Goal: Navigation & Orientation: Find specific page/section

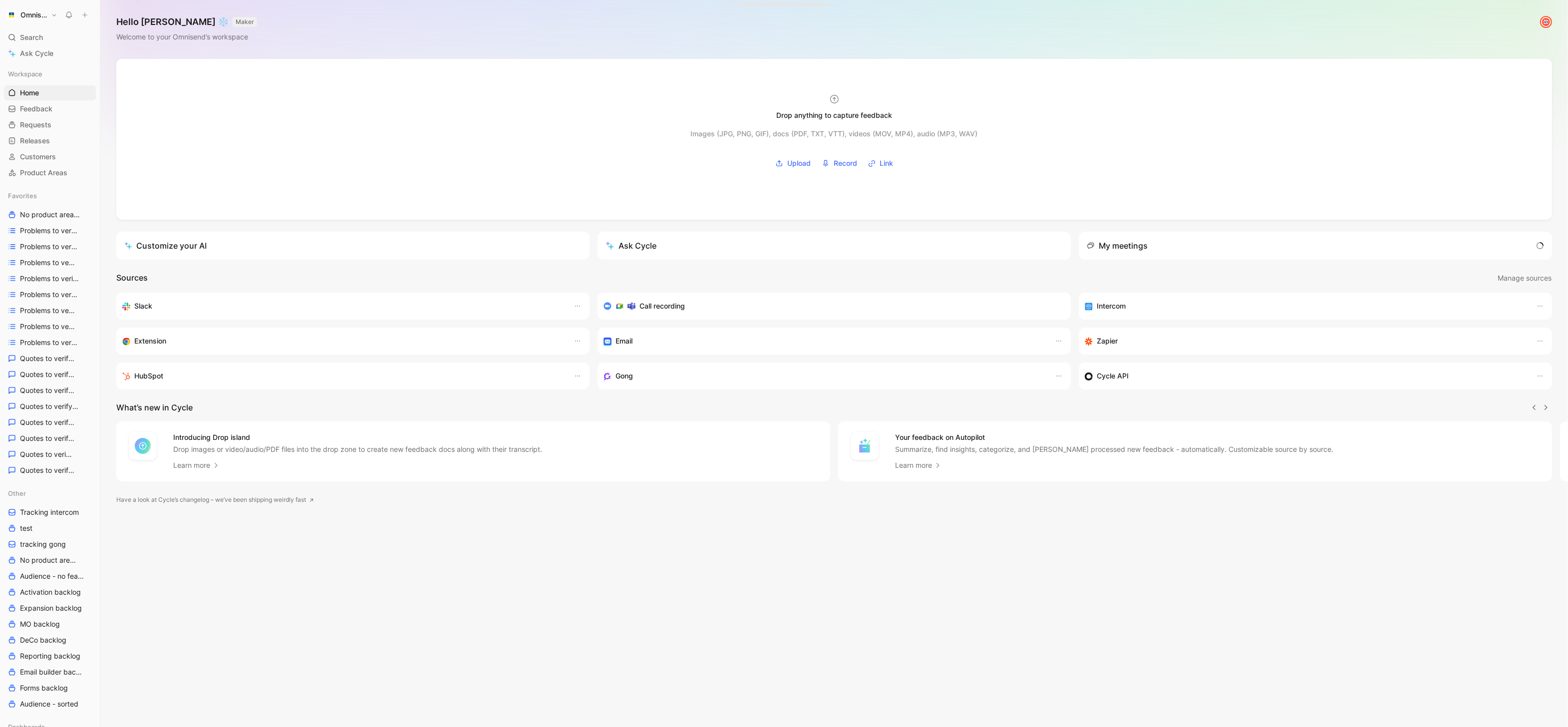
scroll to position [0, 1]
click at [48, 15] on button "Omnisend" at bounding box center [31, 15] width 56 height 14
click at [62, 100] on div "Workspace settings G then S" at bounding box center [67, 102] width 123 height 16
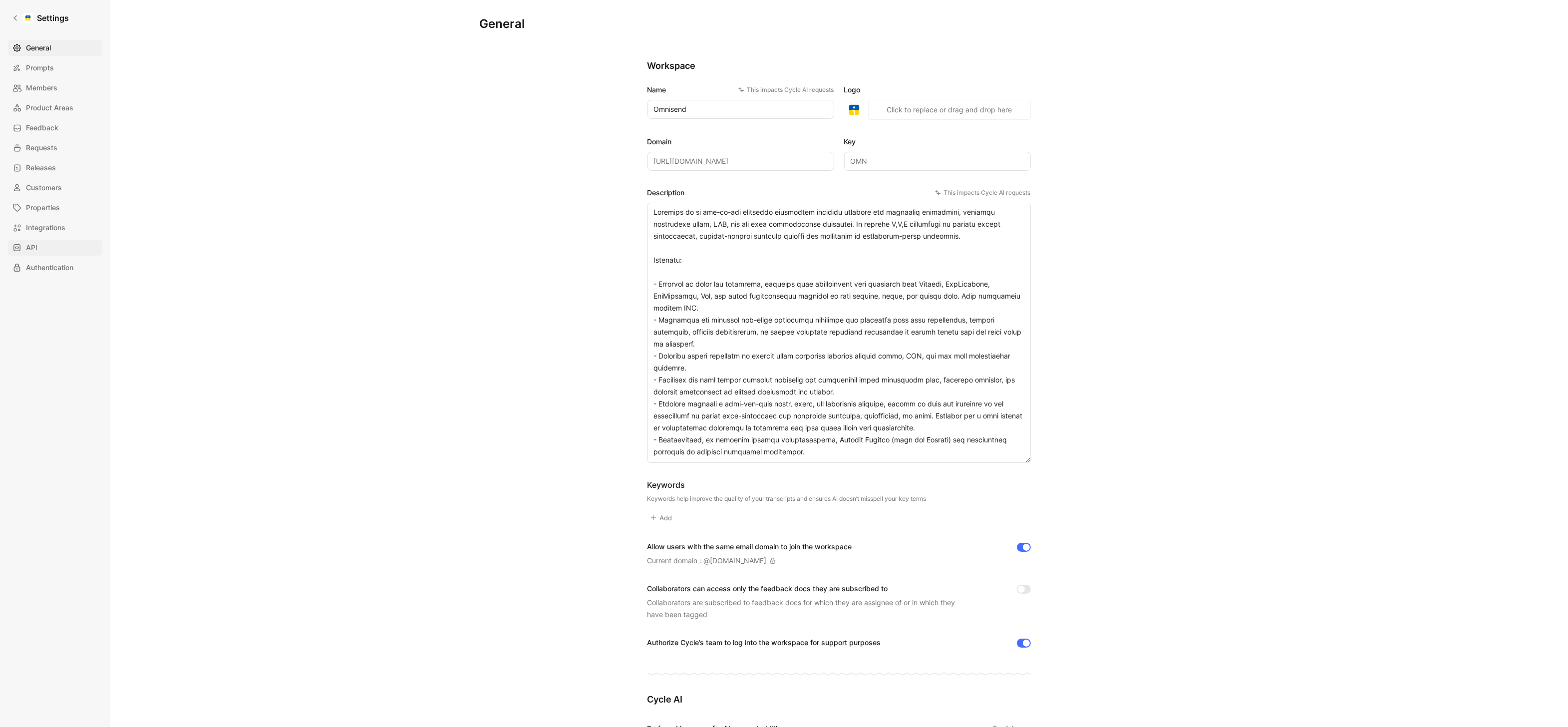
click at [59, 254] on link "API" at bounding box center [54, 248] width 93 height 16
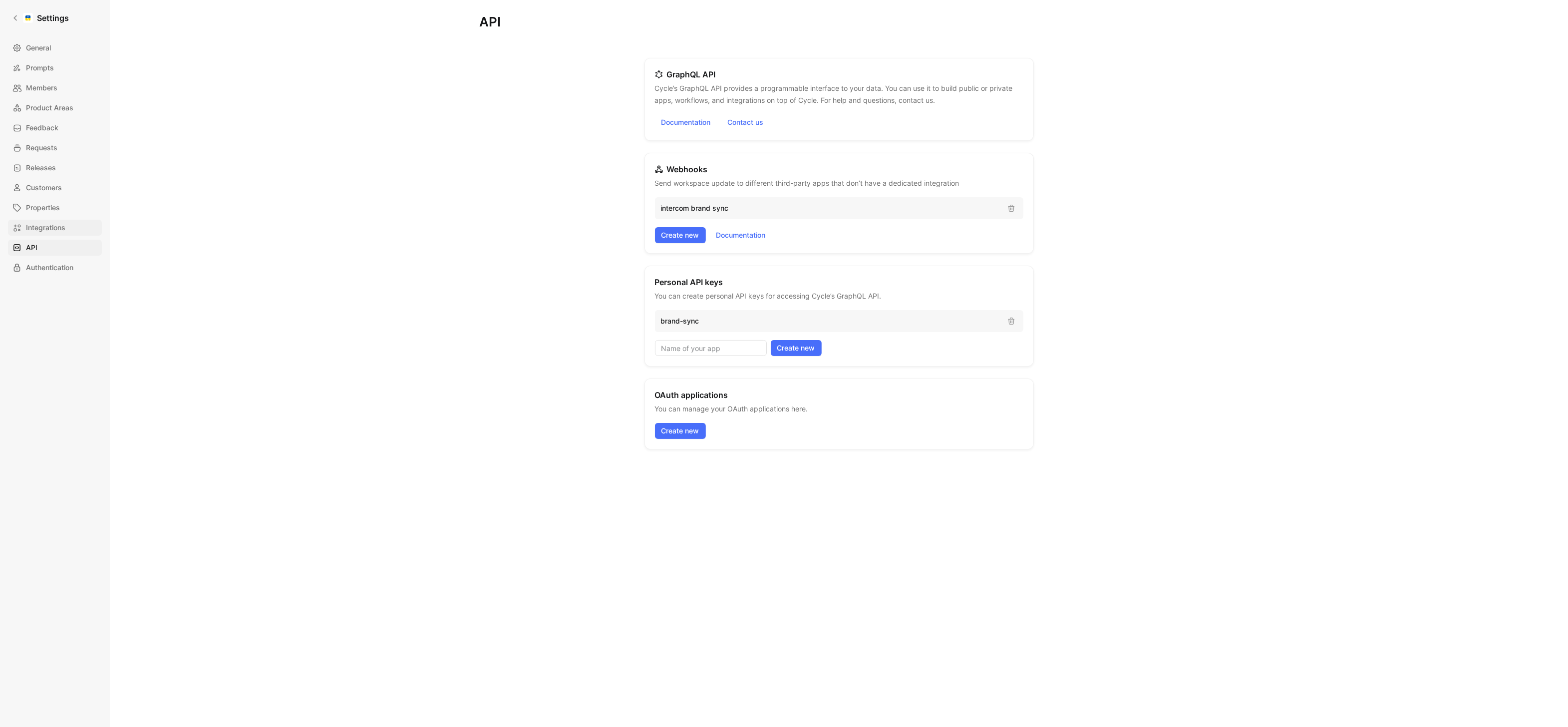
click at [64, 226] on span "Integrations" at bounding box center [45, 228] width 39 height 12
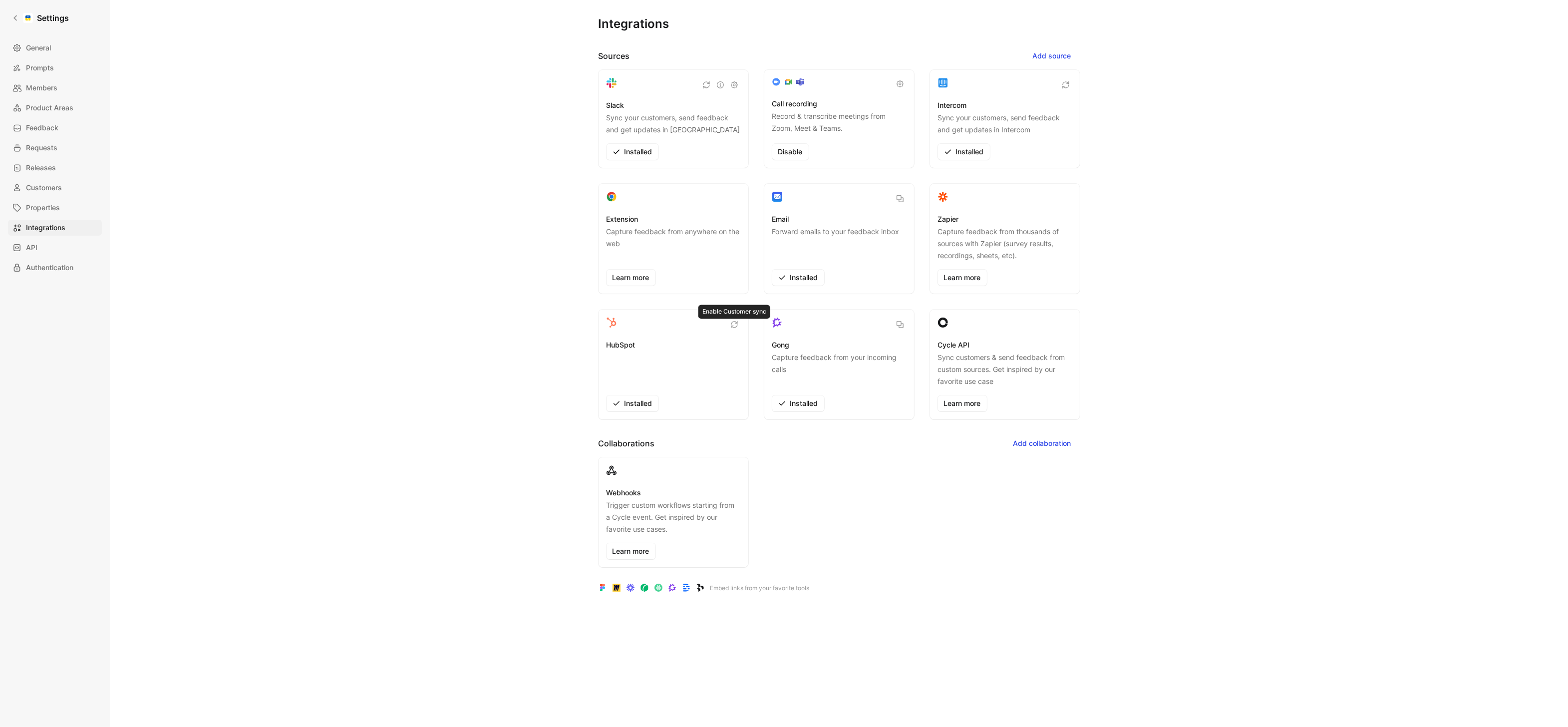
click at [641, 334] on div "HubSpot Installed" at bounding box center [673, 364] width 149 height 110
click at [617, 347] on h3 "HubSpot" at bounding box center [621, 345] width 29 height 12
click at [617, 317] on div "HubSpot Installed" at bounding box center [673, 364] width 149 height 110
click at [45, 202] on span "Properties" at bounding box center [43, 208] width 34 height 12
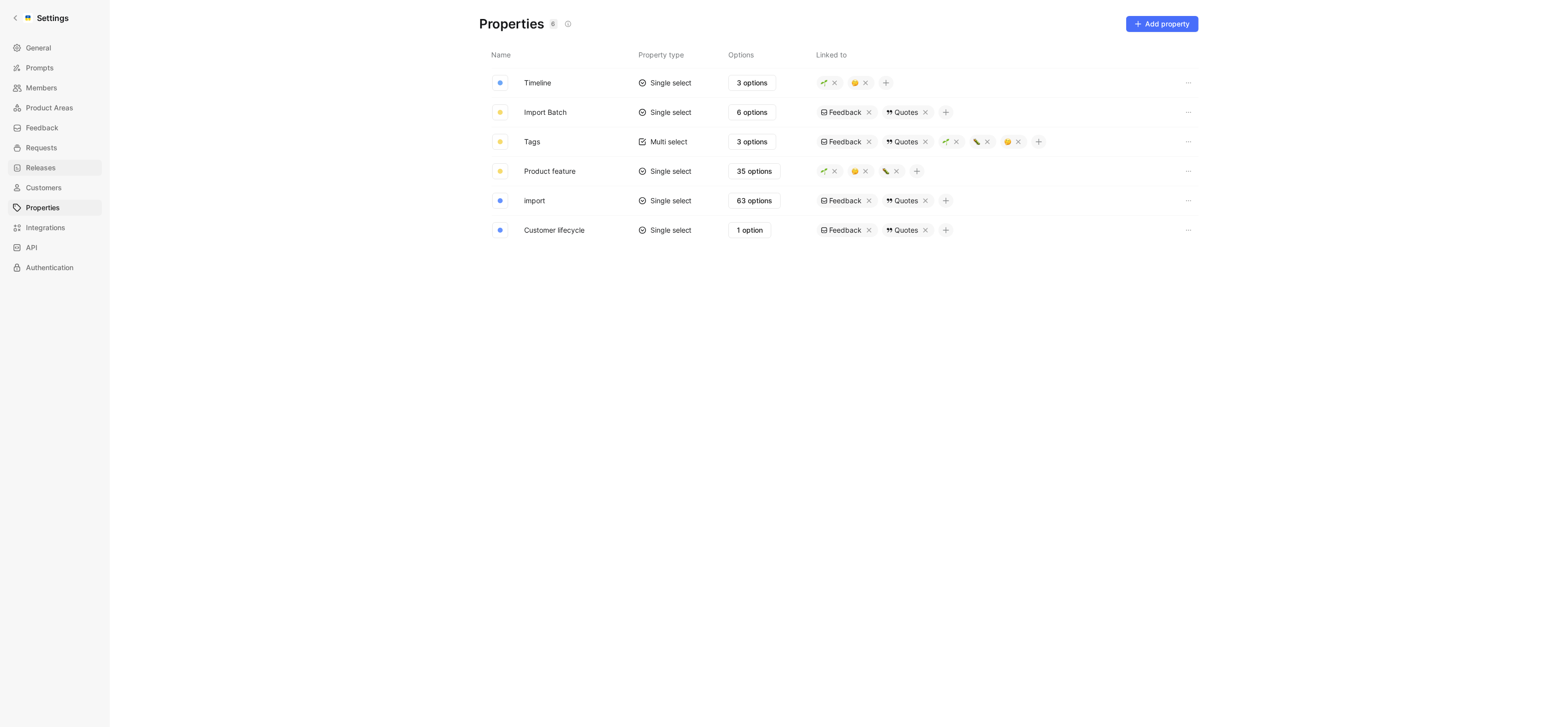
click at [61, 171] on link "Releases" at bounding box center [54, 167] width 93 height 16
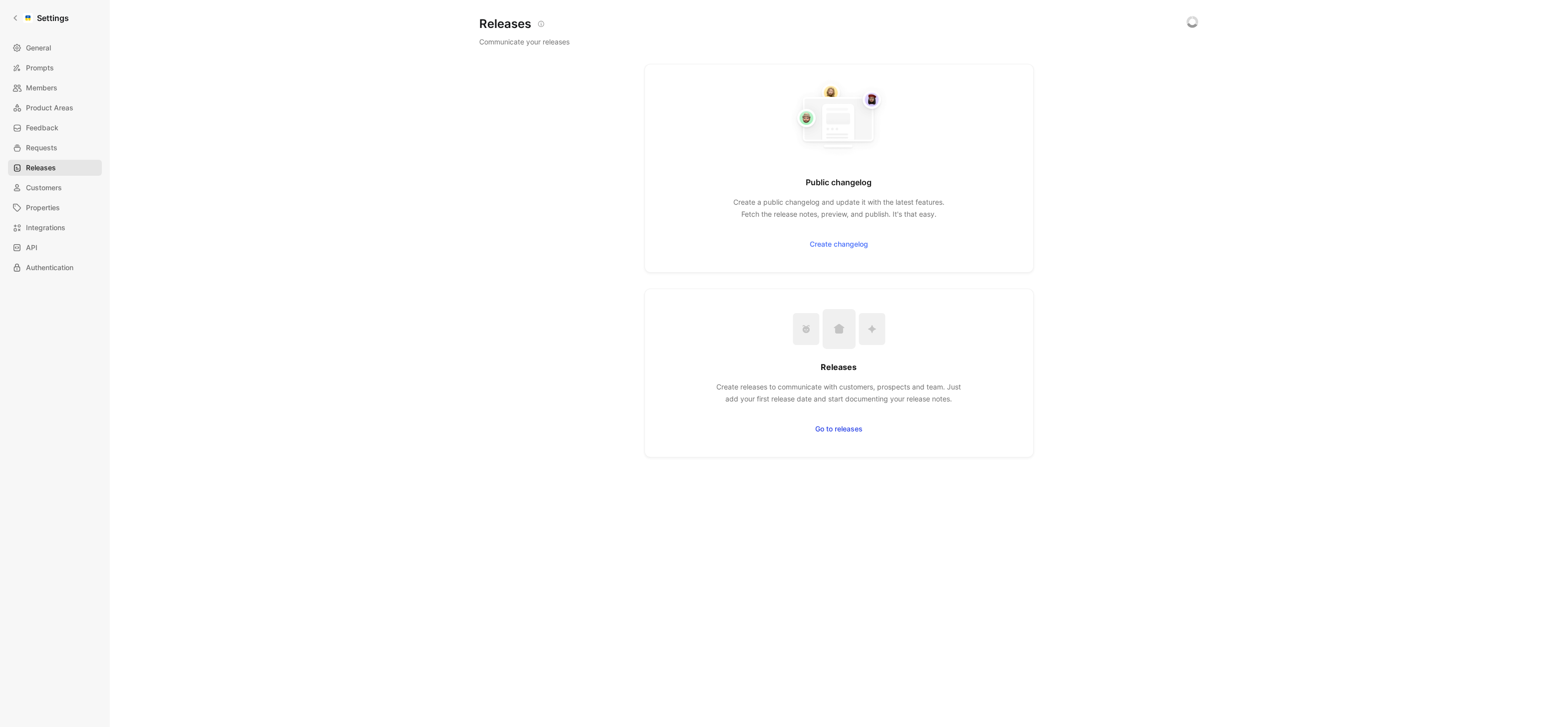
click at [58, 161] on link "Releases" at bounding box center [54, 167] width 93 height 16
click at [64, 145] on link "Requests" at bounding box center [54, 147] width 93 height 16
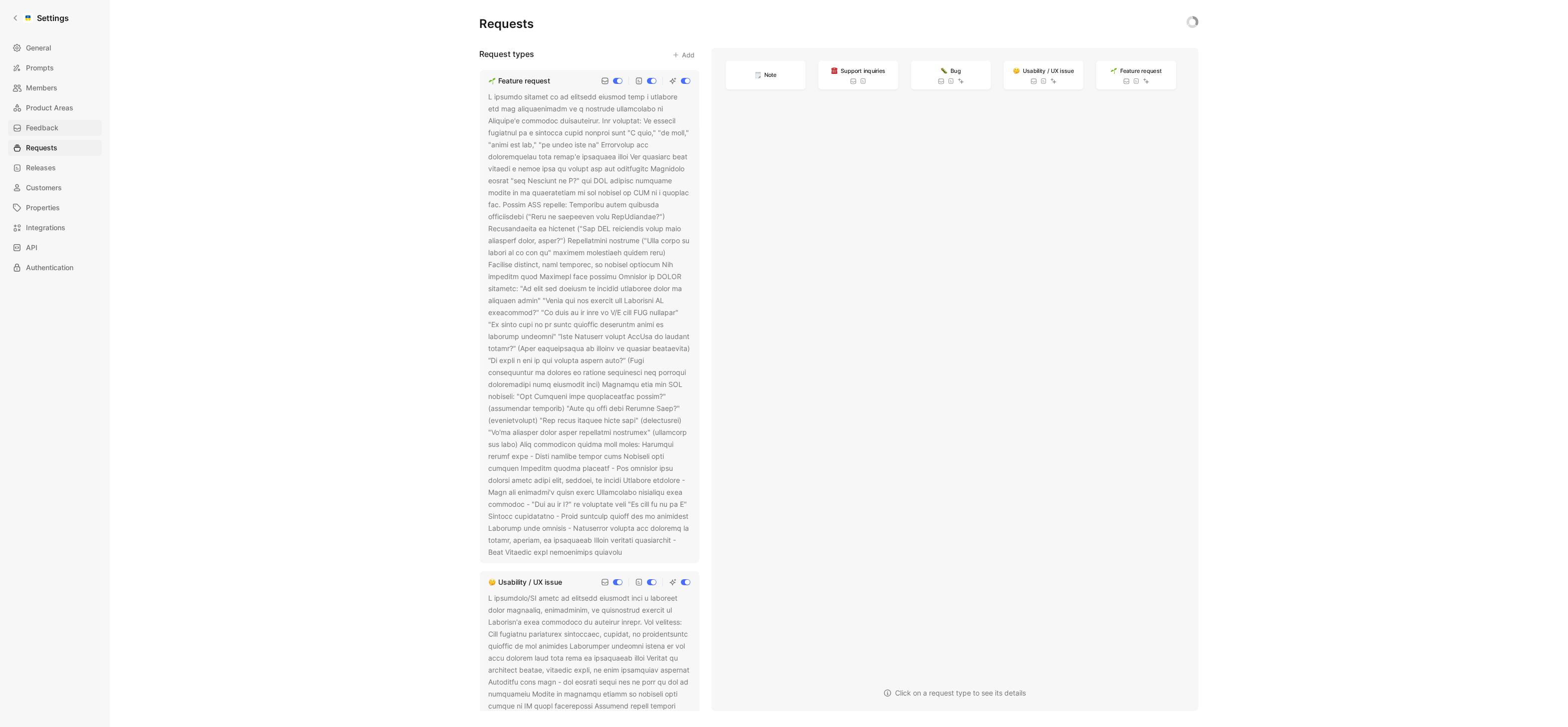
click at [64, 130] on link "Feedback" at bounding box center [54, 127] width 93 height 16
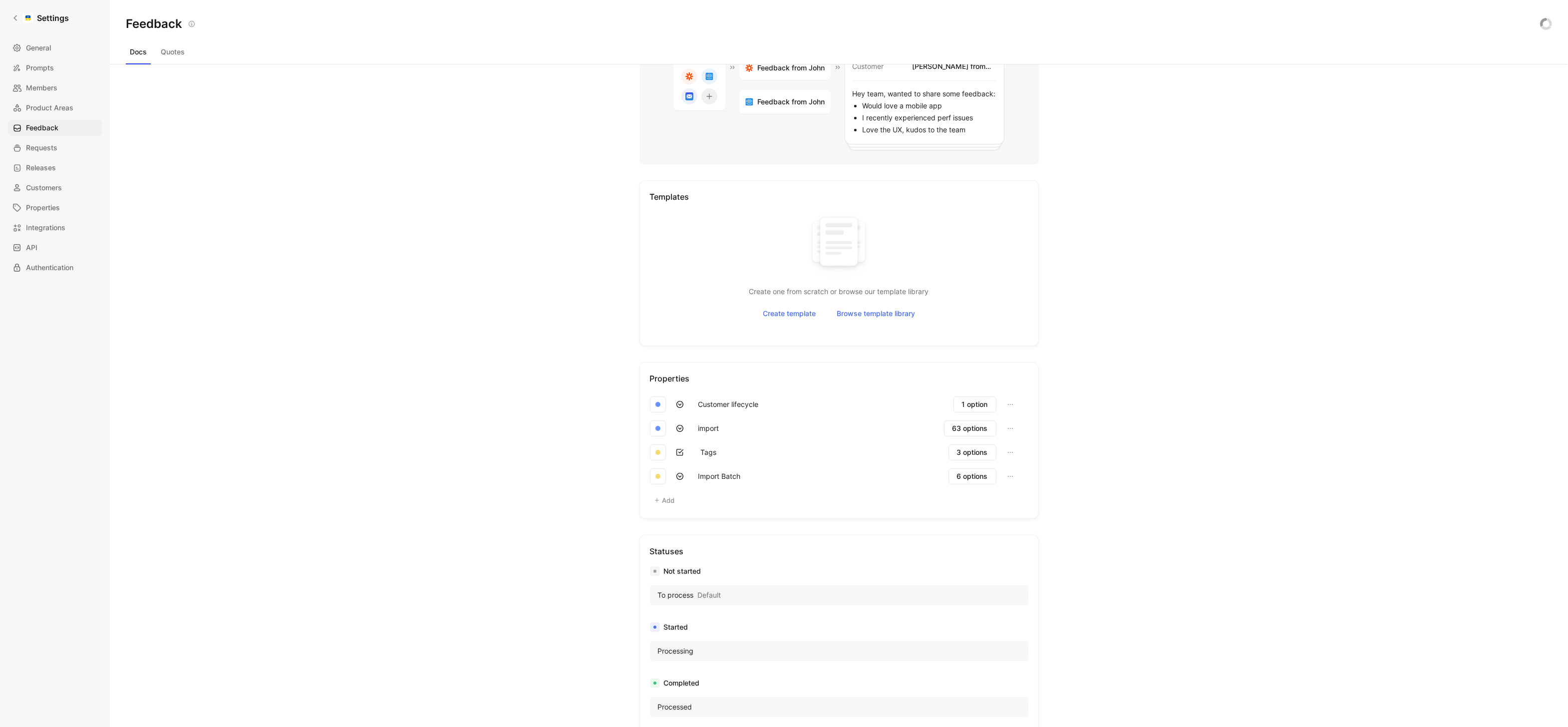
scroll to position [448, 0]
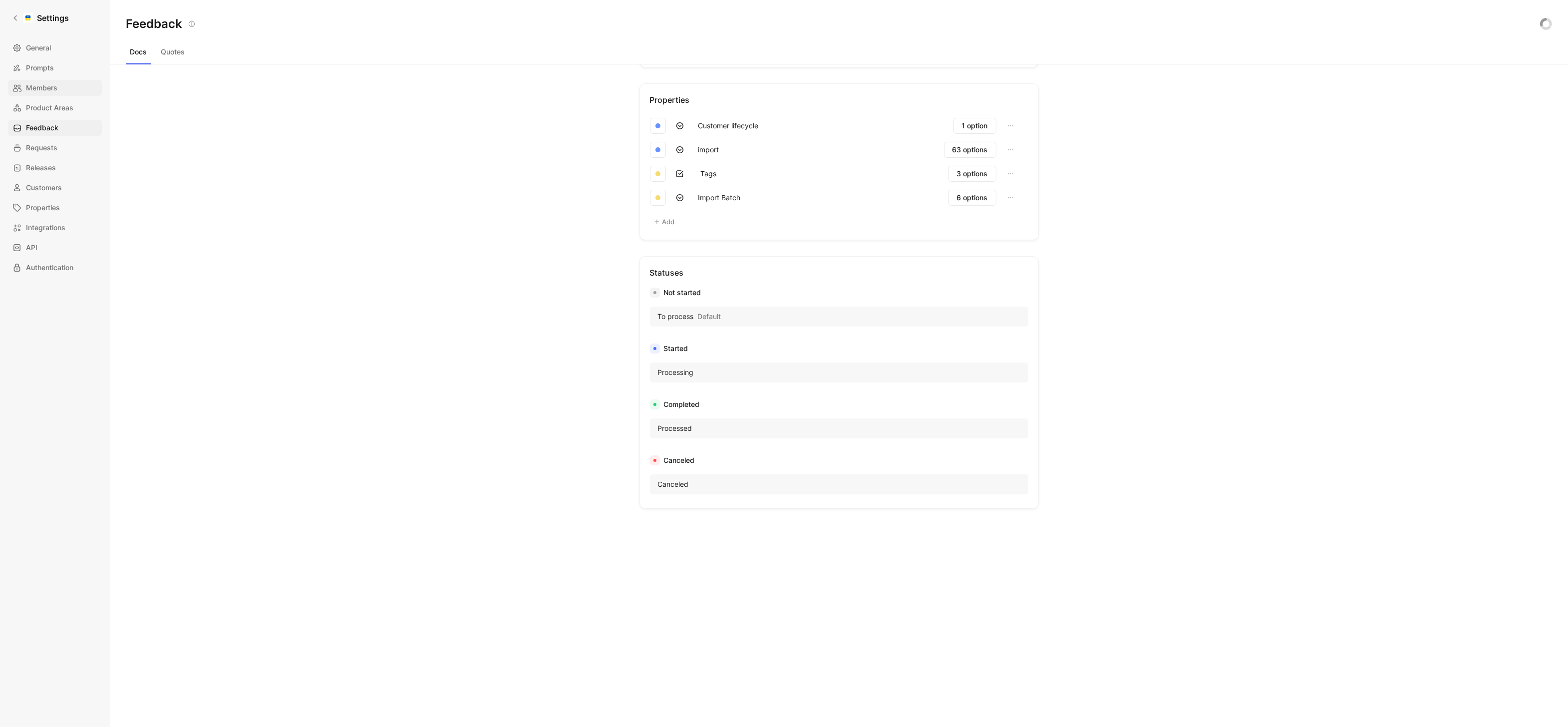
click at [70, 90] on link "Members" at bounding box center [54, 87] width 93 height 16
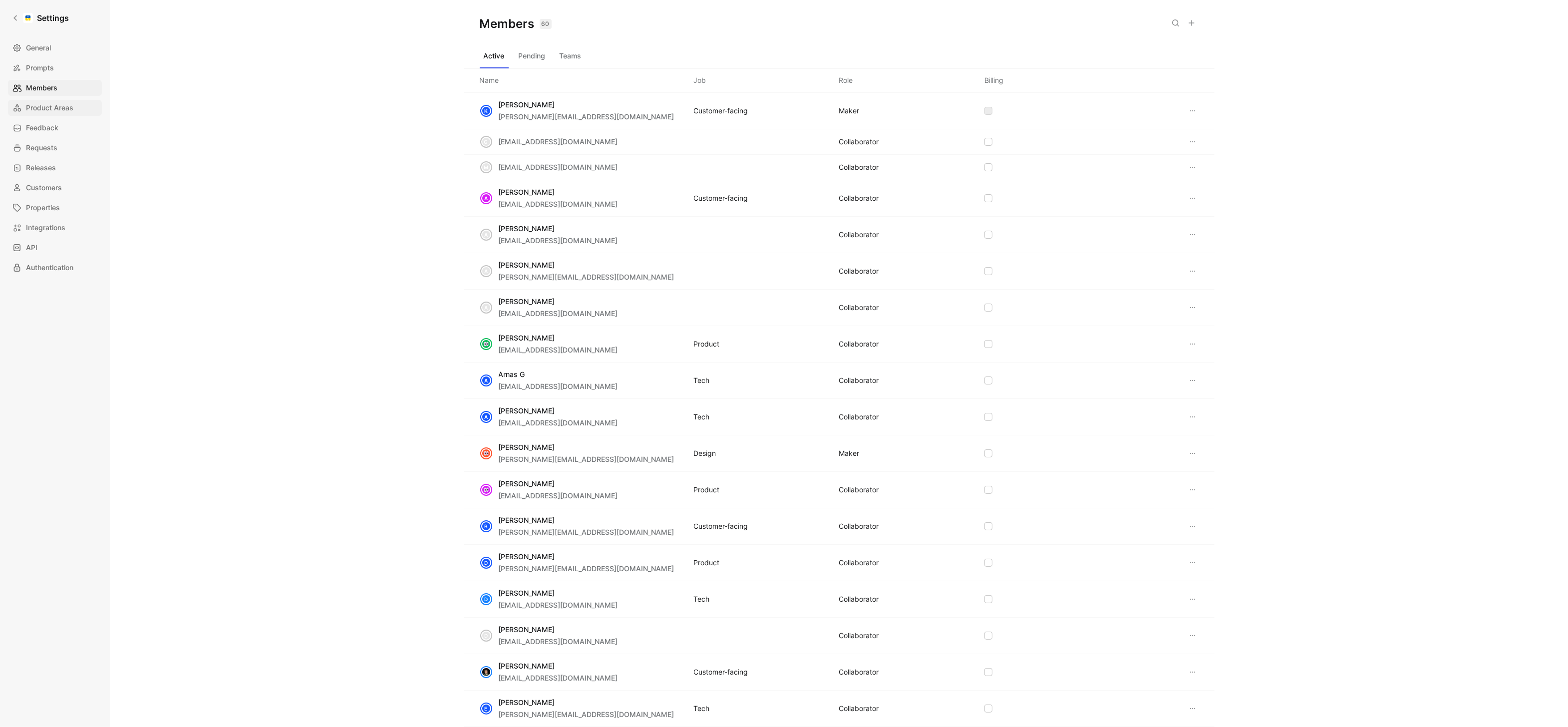
click at [67, 105] on span "Product Areas" at bounding box center [50, 108] width 48 height 12
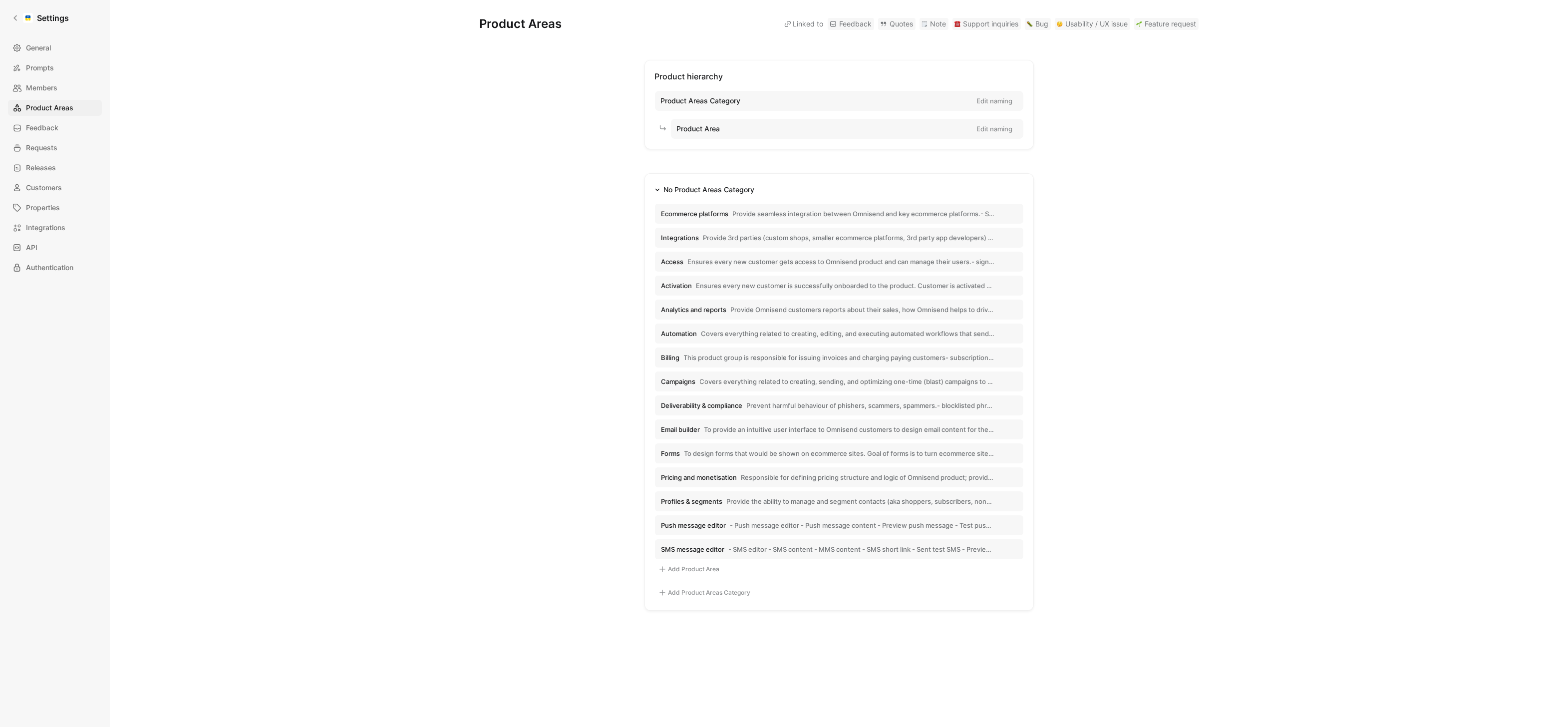
click at [65, 57] on div "General Prompts Members Product Areas Feedback Requests Releases Customers Prop…" at bounding box center [58, 157] width 101 height 235
click at [64, 40] on link "General" at bounding box center [54, 48] width 93 height 16
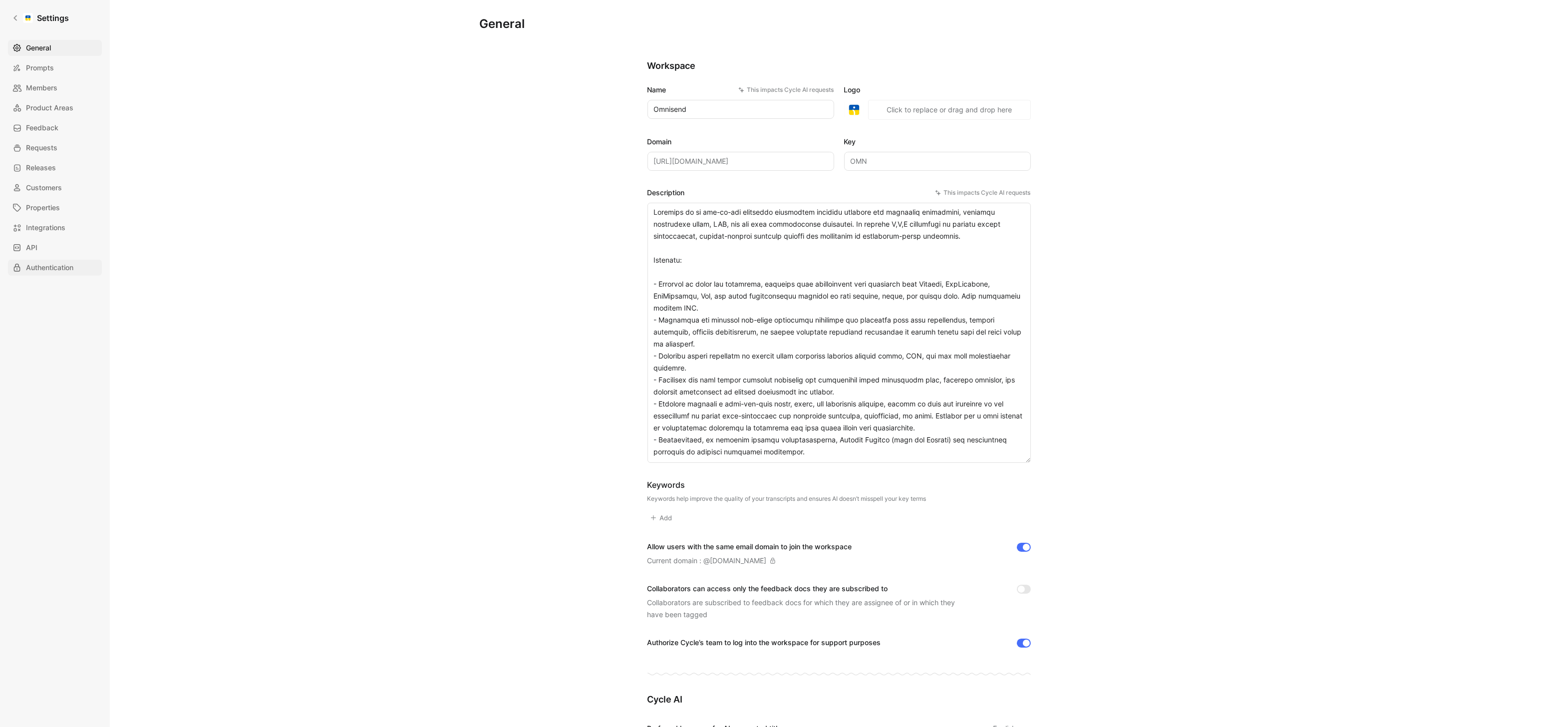
click at [60, 273] on span "Authentication" at bounding box center [50, 268] width 48 height 12
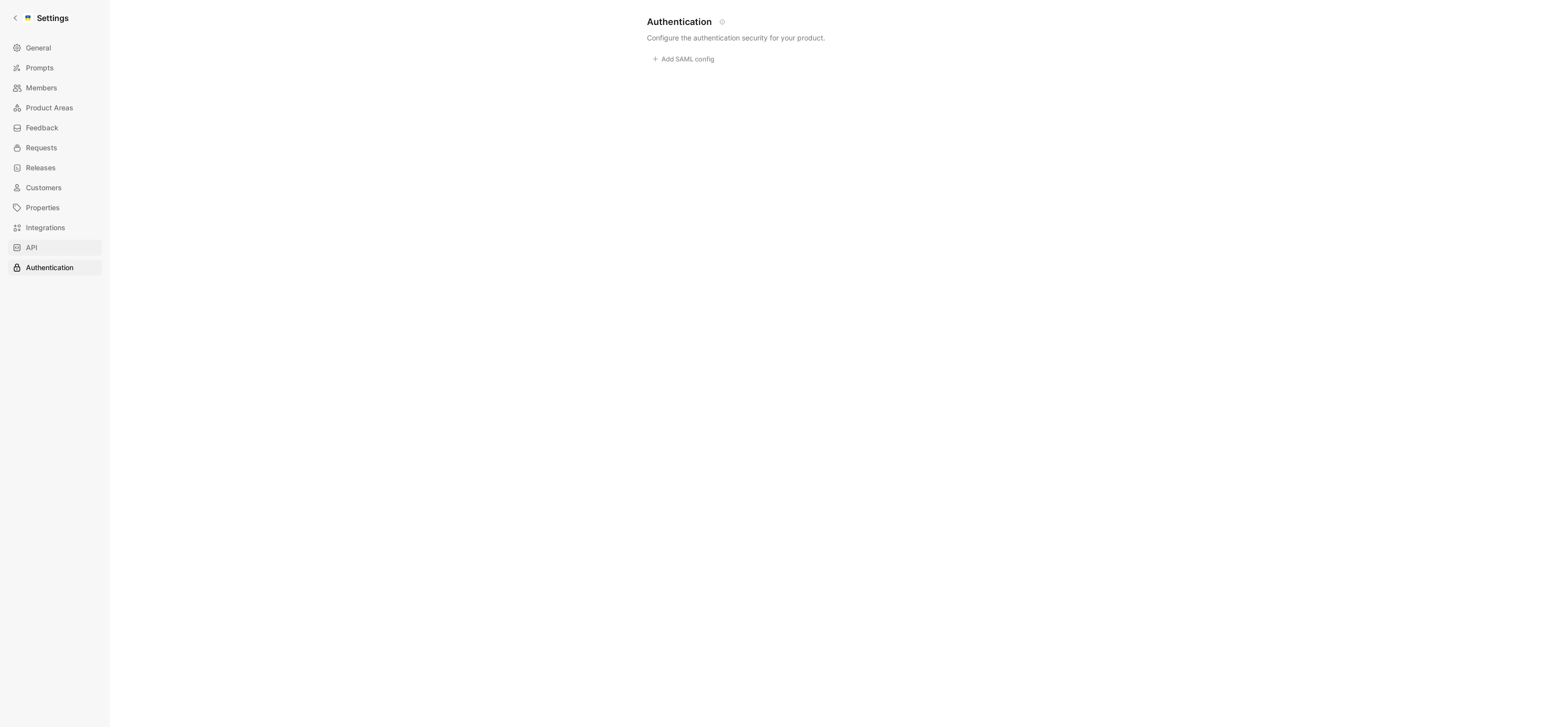
click at [54, 248] on link "API" at bounding box center [54, 248] width 93 height 16
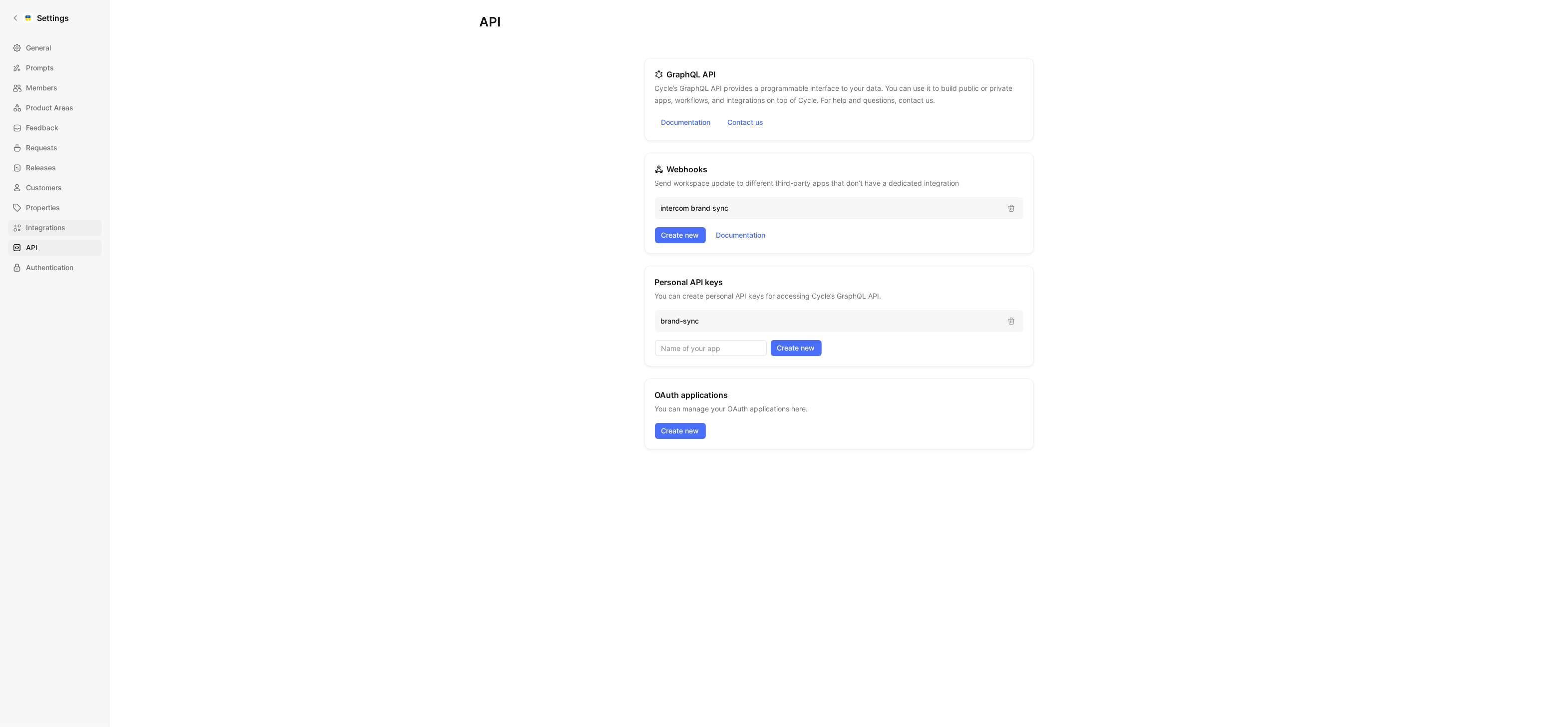
click at [44, 223] on span "Integrations" at bounding box center [45, 228] width 39 height 12
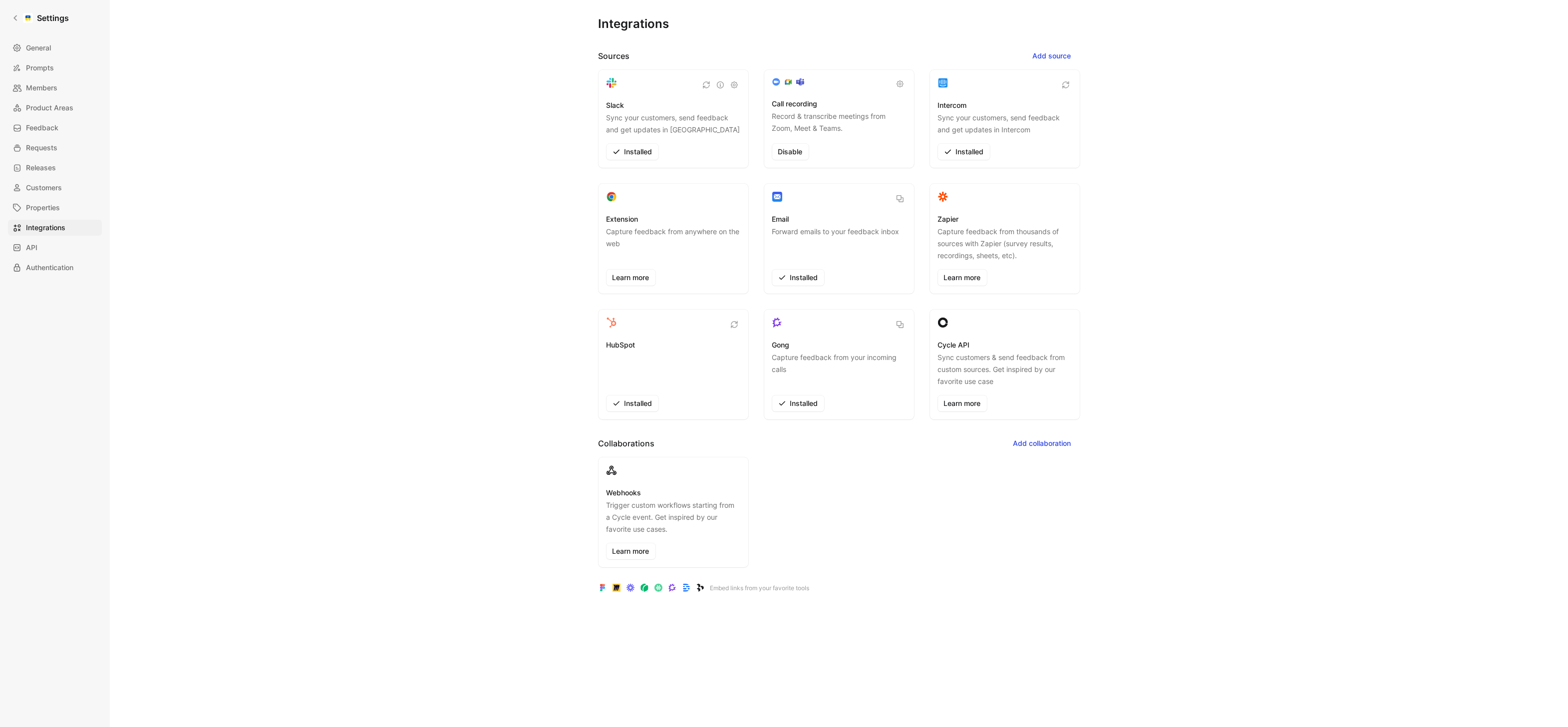
click at [638, 542] on div "Webhooks Trigger custom workflows starting from a Cycle event. Get inspired by …" at bounding box center [673, 523] width 134 height 72
click at [638, 551] on link "Learn more" at bounding box center [631, 551] width 49 height 16
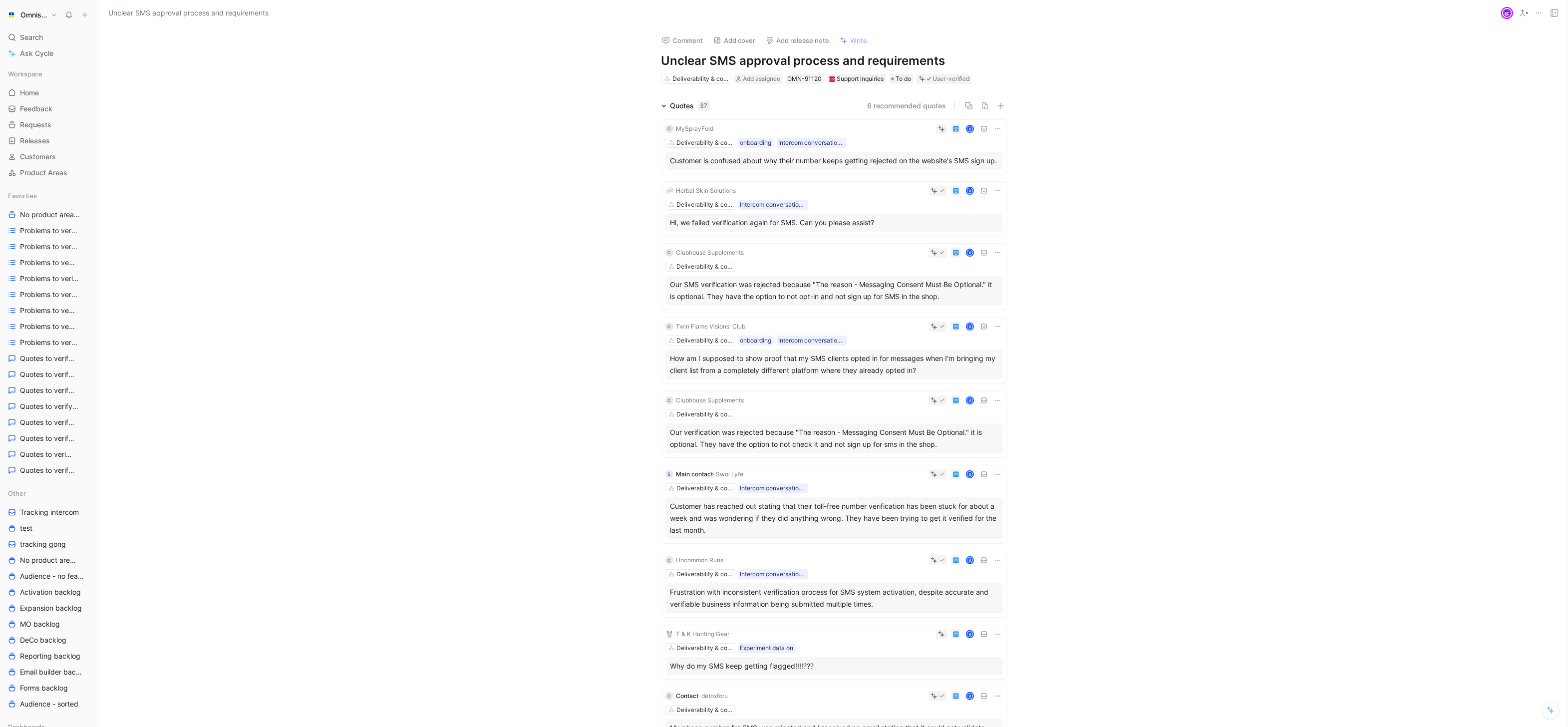
scroll to position [798, 0]
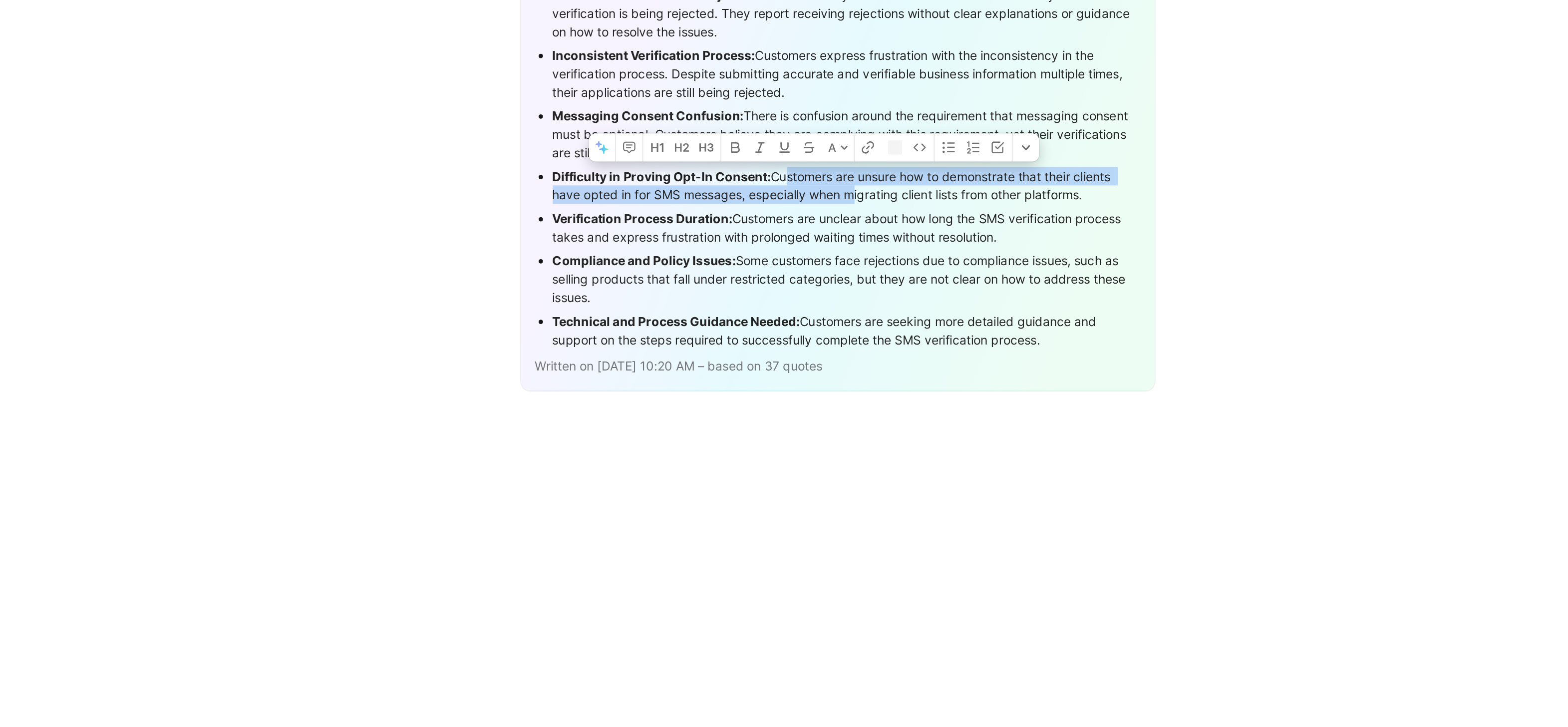
drag, startPoint x: 800, startPoint y: 273, endPoint x: 838, endPoint y: 286, distance: 40.2
click at [838, 286] on div "Difficulty in Proving Opt-In Consent: Customers are unsure how to demonstrate t…" at bounding box center [839, 279] width 334 height 21
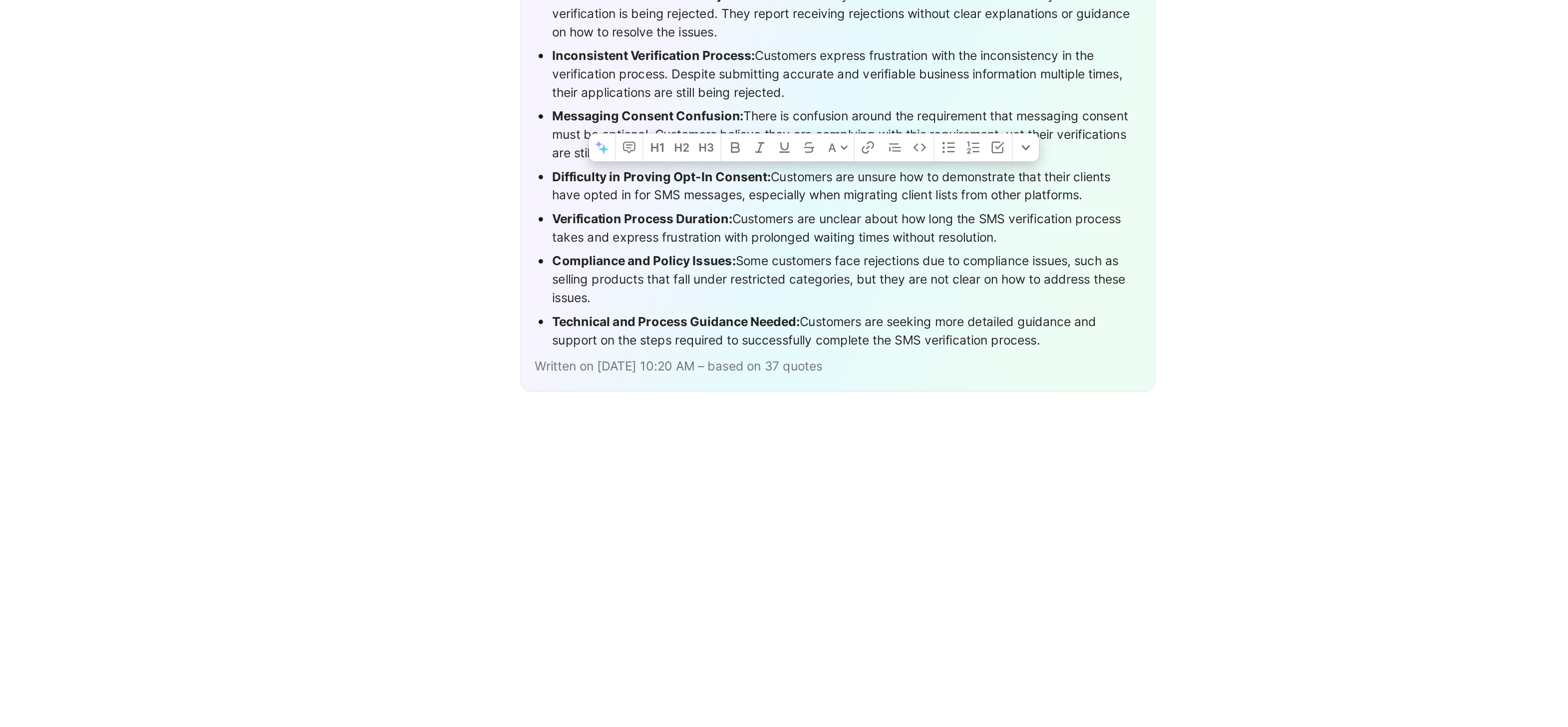
click at [809, 304] on div "Verification Process Duration: Customers are unclear about how long the SMS ver…" at bounding box center [839, 303] width 334 height 21
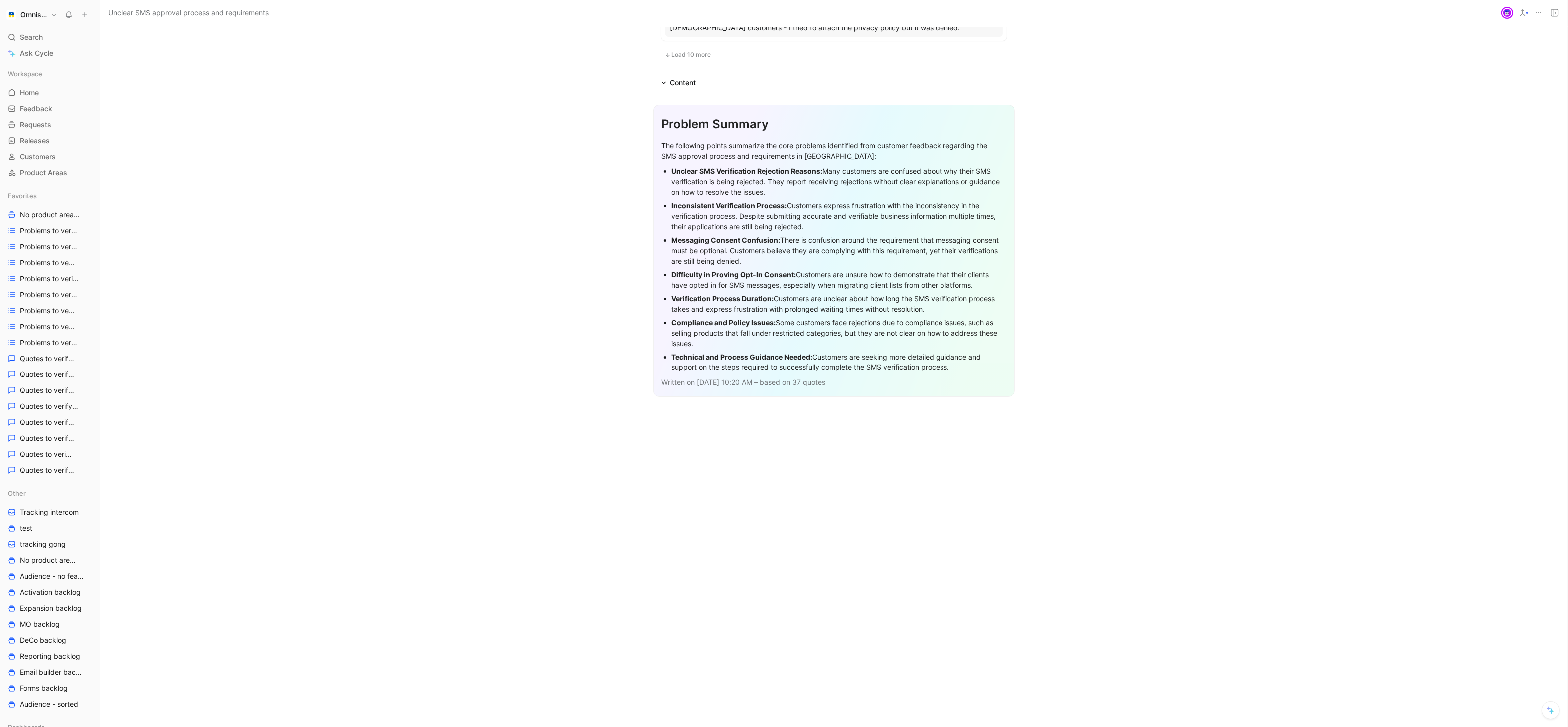
scroll to position [0, 0]
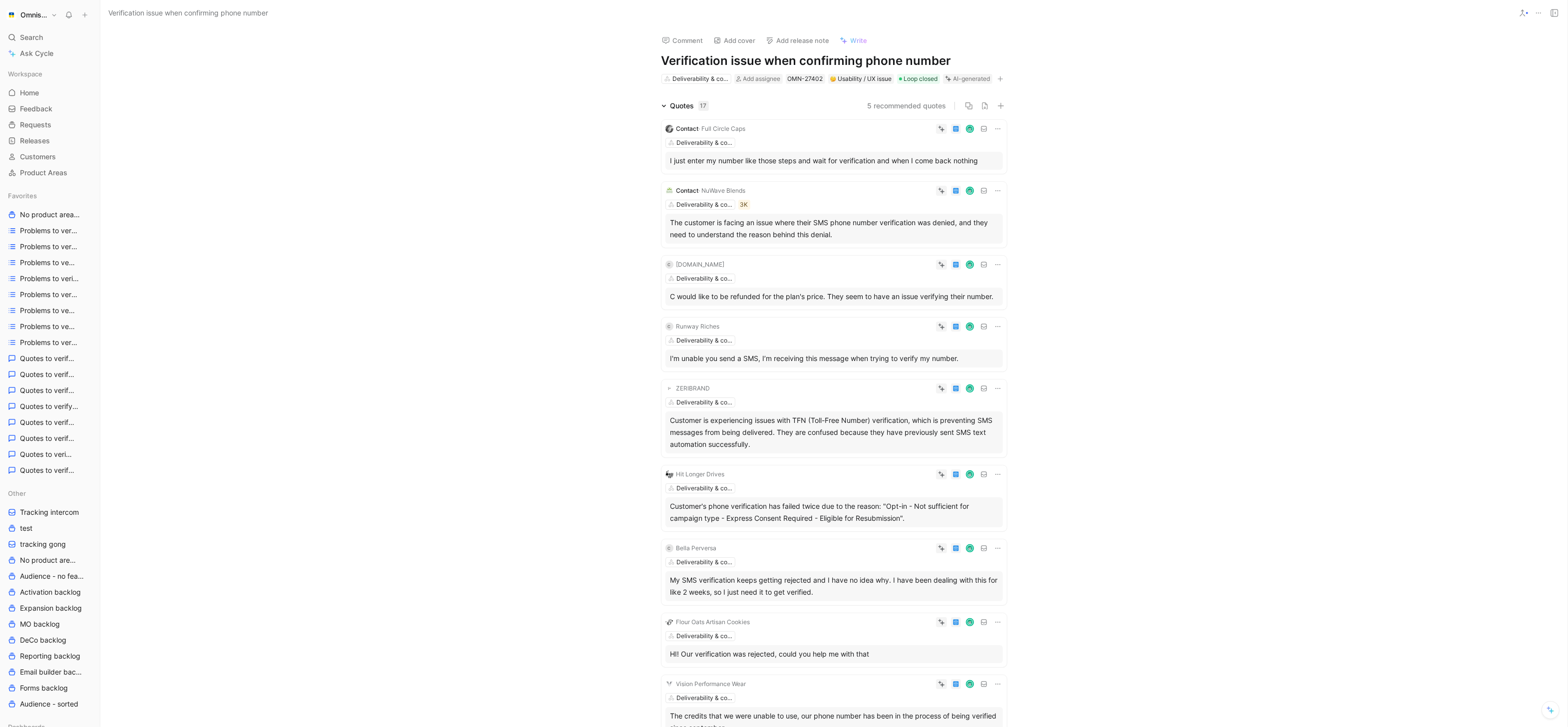
click at [855, 44] on span "Write" at bounding box center [859, 41] width 17 height 9
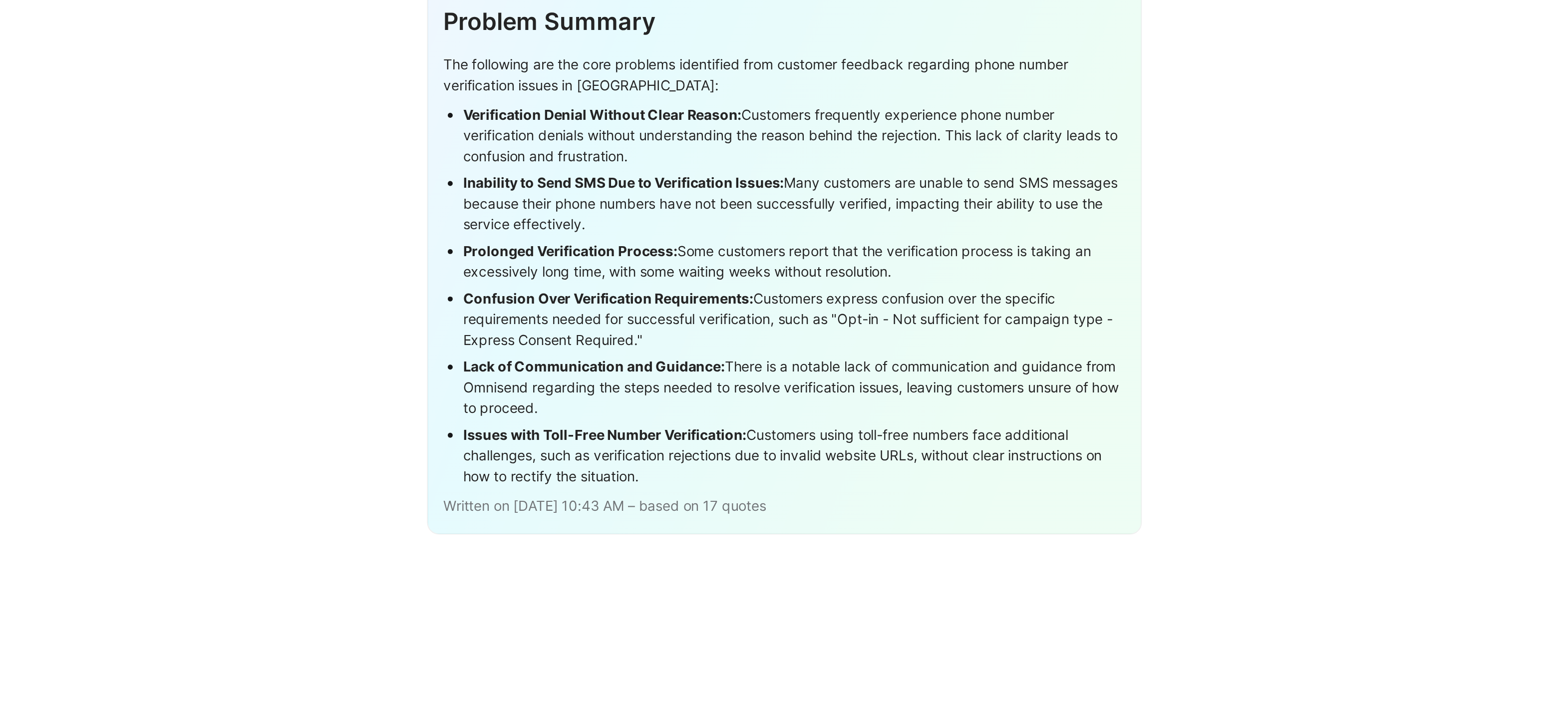
scroll to position [1396, 0]
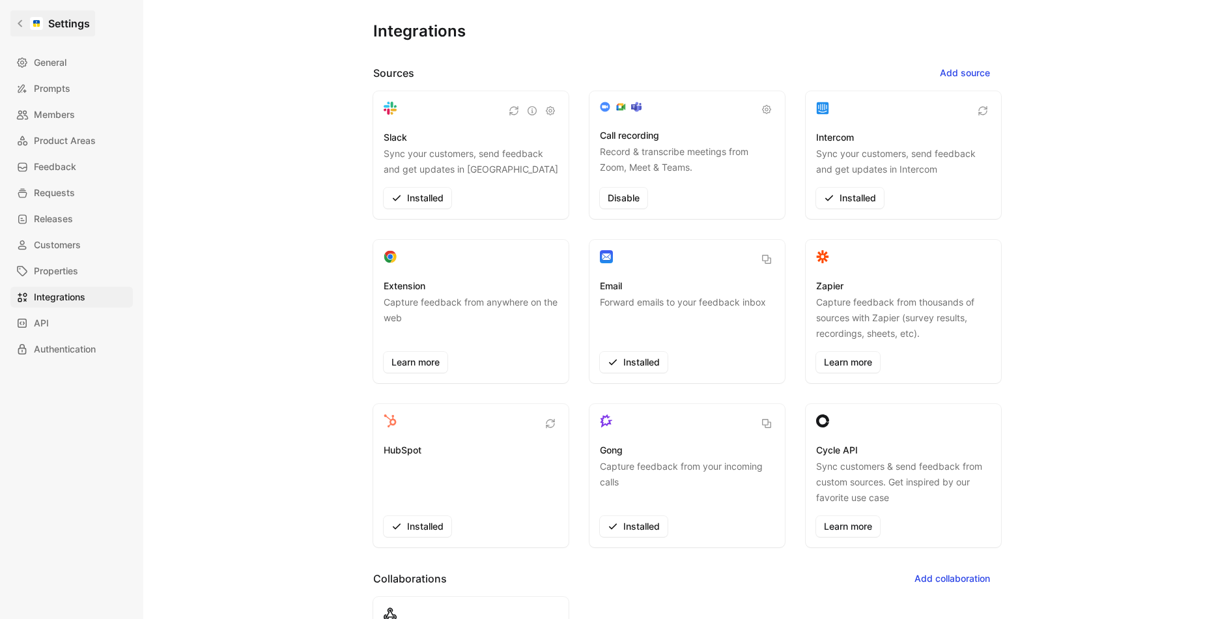
click at [44, 28] on link "Settings" at bounding box center [52, 23] width 85 height 26
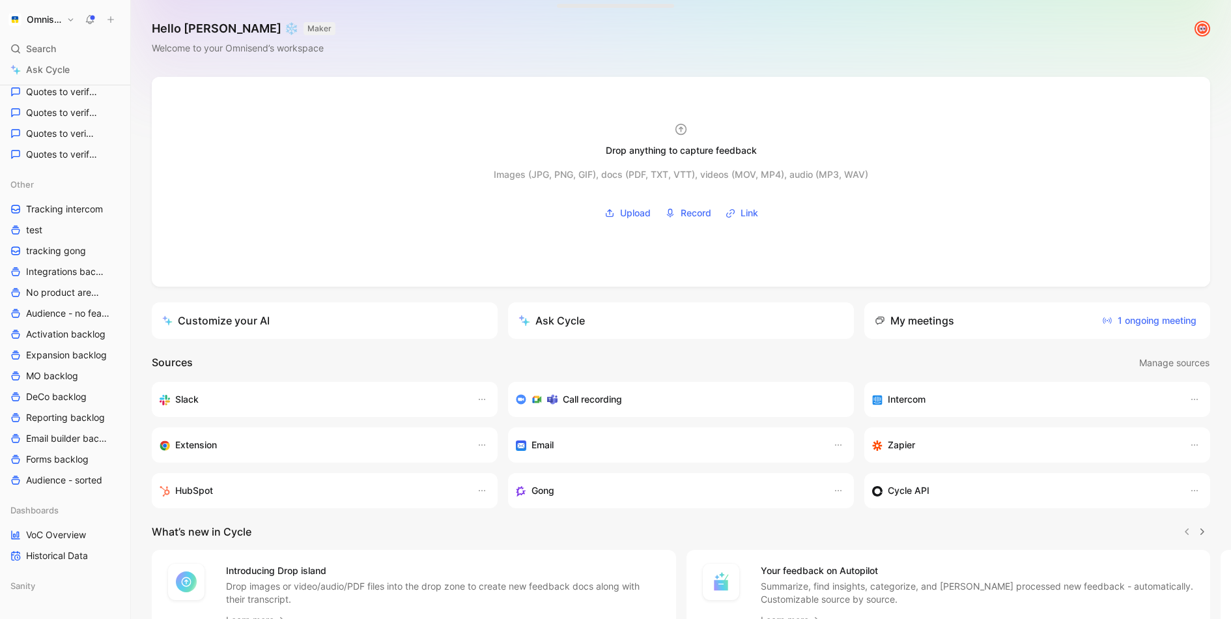
scroll to position [505, 0]
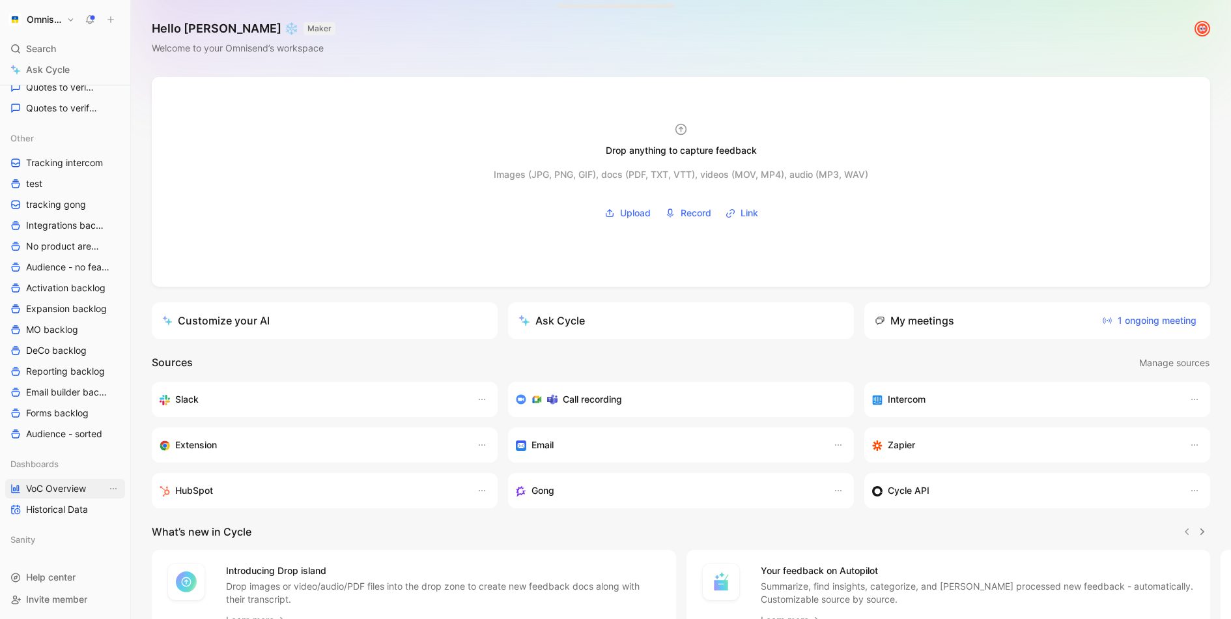
click at [63, 482] on span "VoC Overview" at bounding box center [56, 488] width 60 height 13
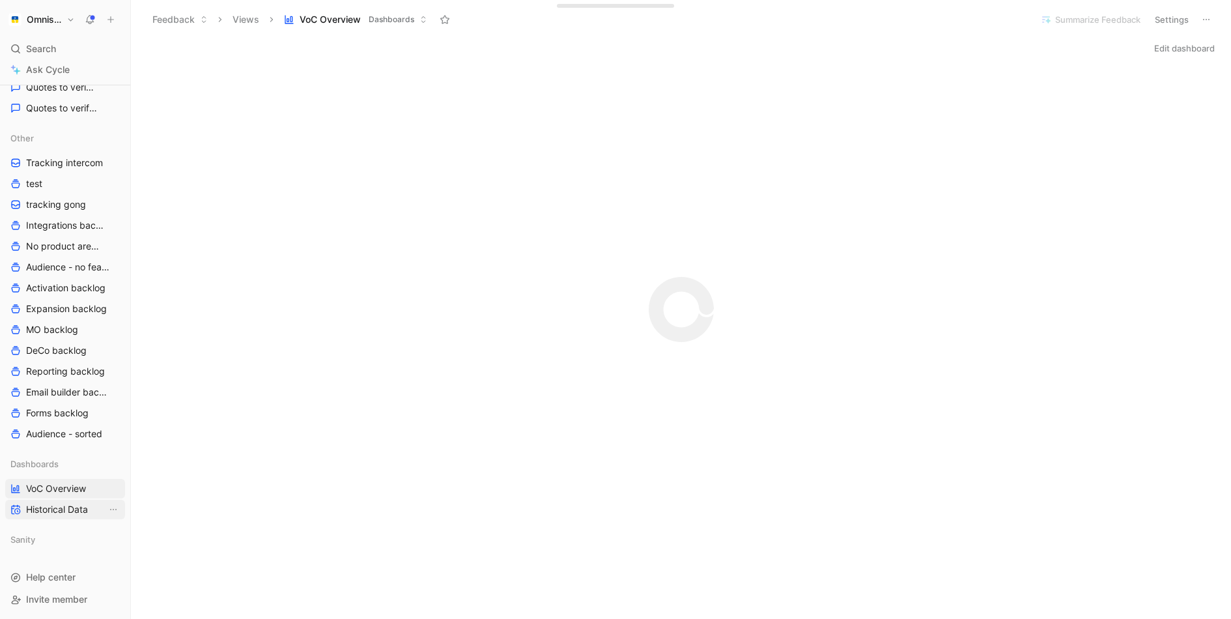
click at [57, 512] on span "Historical Data" at bounding box center [57, 509] width 62 height 13
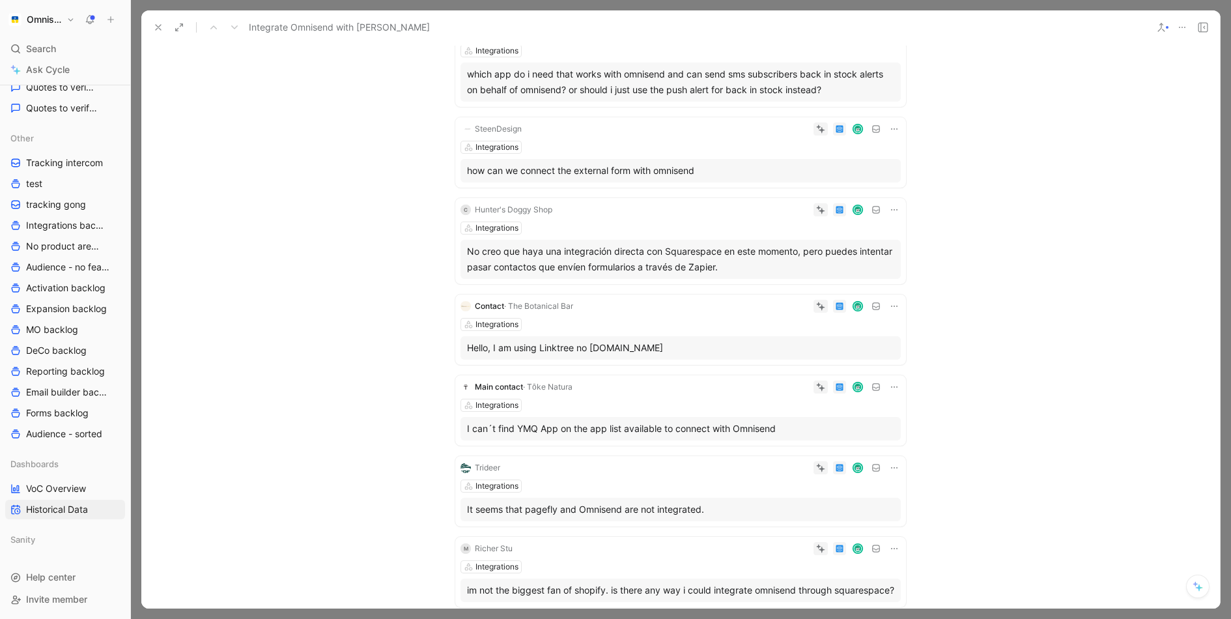
scroll to position [243, 0]
click at [153, 31] on icon at bounding box center [158, 27] width 10 height 10
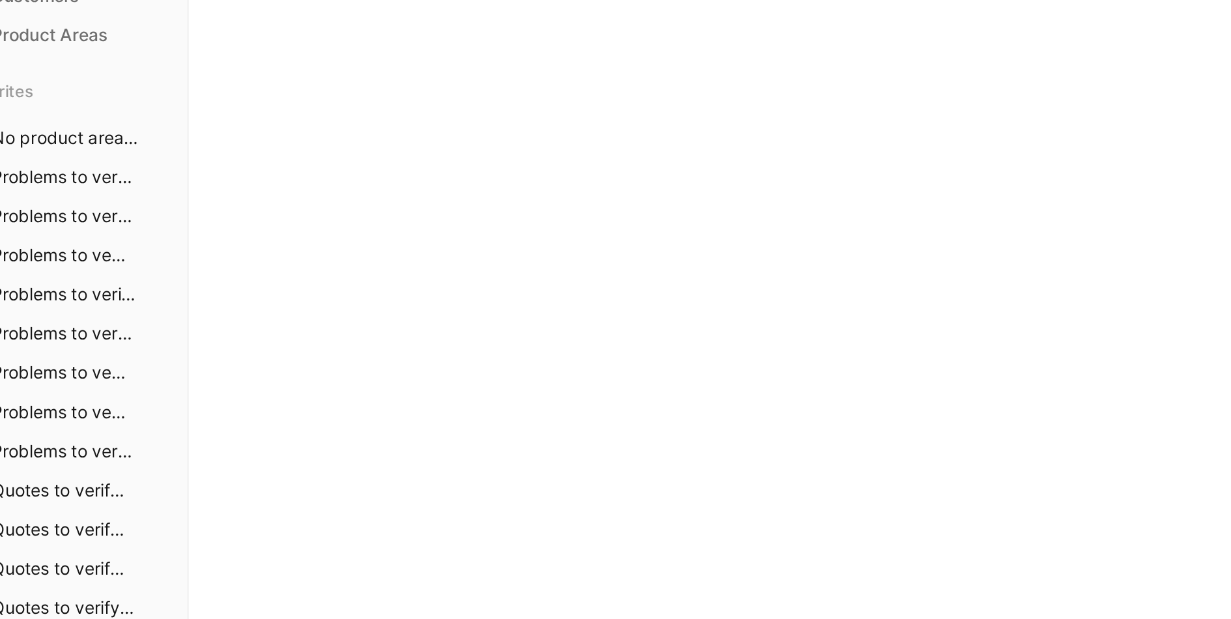
scroll to position [453, 0]
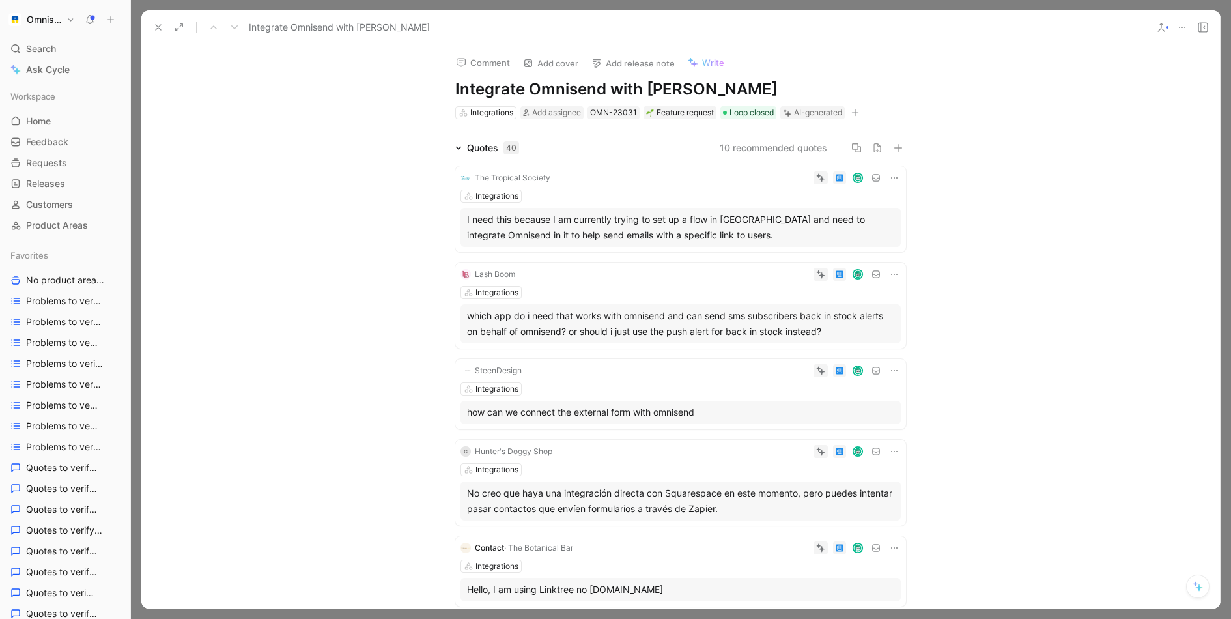
click at [735, 121] on div "Comment Add cover Add release note Write Integrate Omnisend with Zapier Integra…" at bounding box center [680, 326] width 1079 height 564
click at [742, 117] on span "Loop closed" at bounding box center [752, 112] width 44 height 13
click at [160, 29] on use at bounding box center [158, 27] width 5 height 5
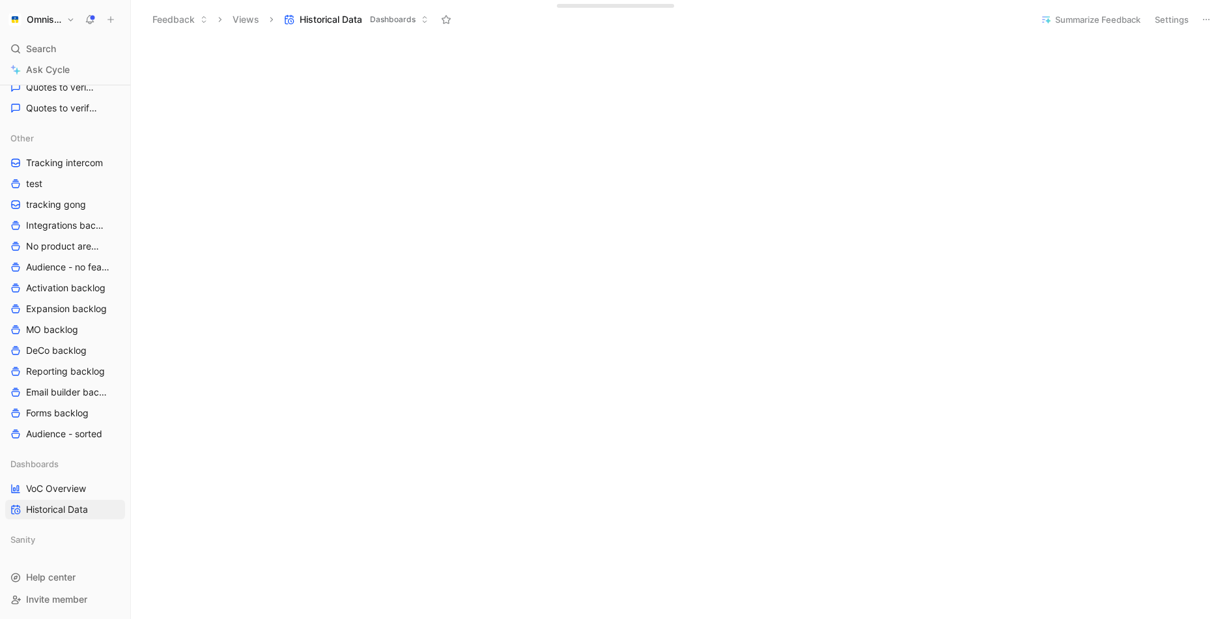
scroll to position [114, 0]
click at [59, 494] on span "VoC Overview" at bounding box center [56, 488] width 60 height 13
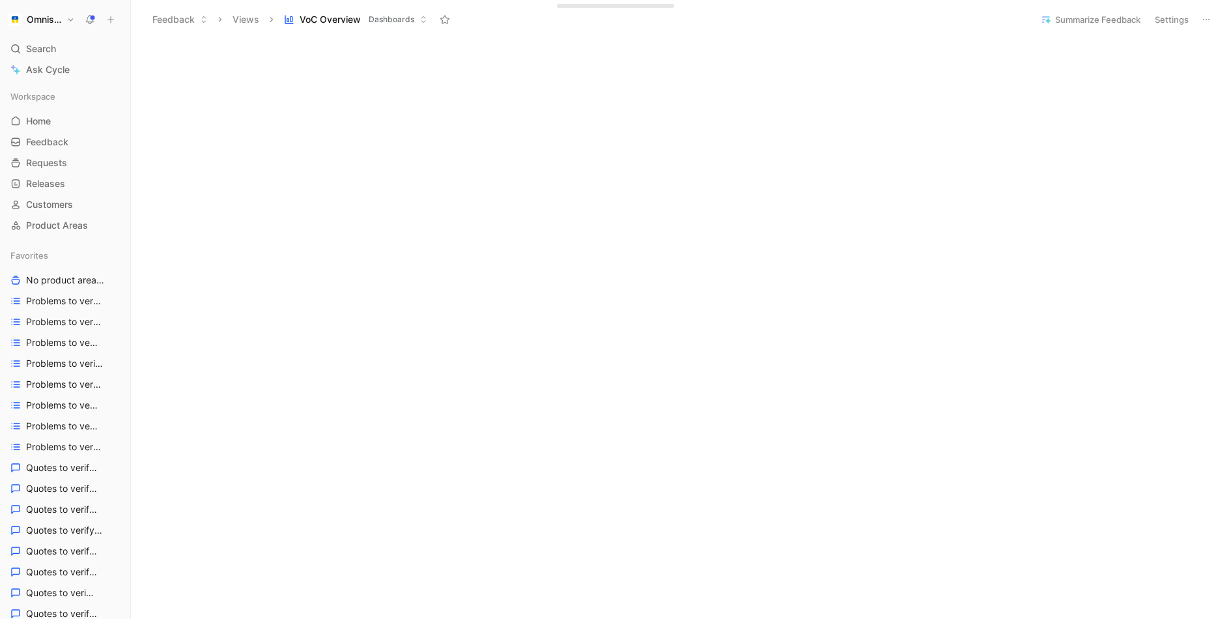
scroll to position [1724, 0]
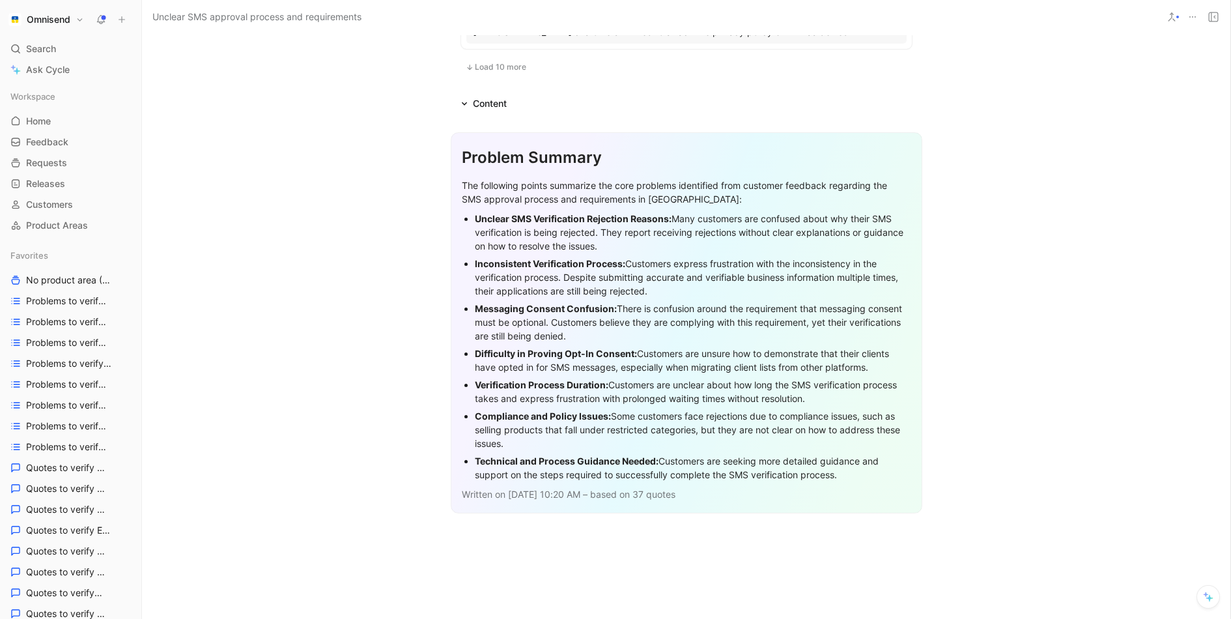
scroll to position [1030, 0]
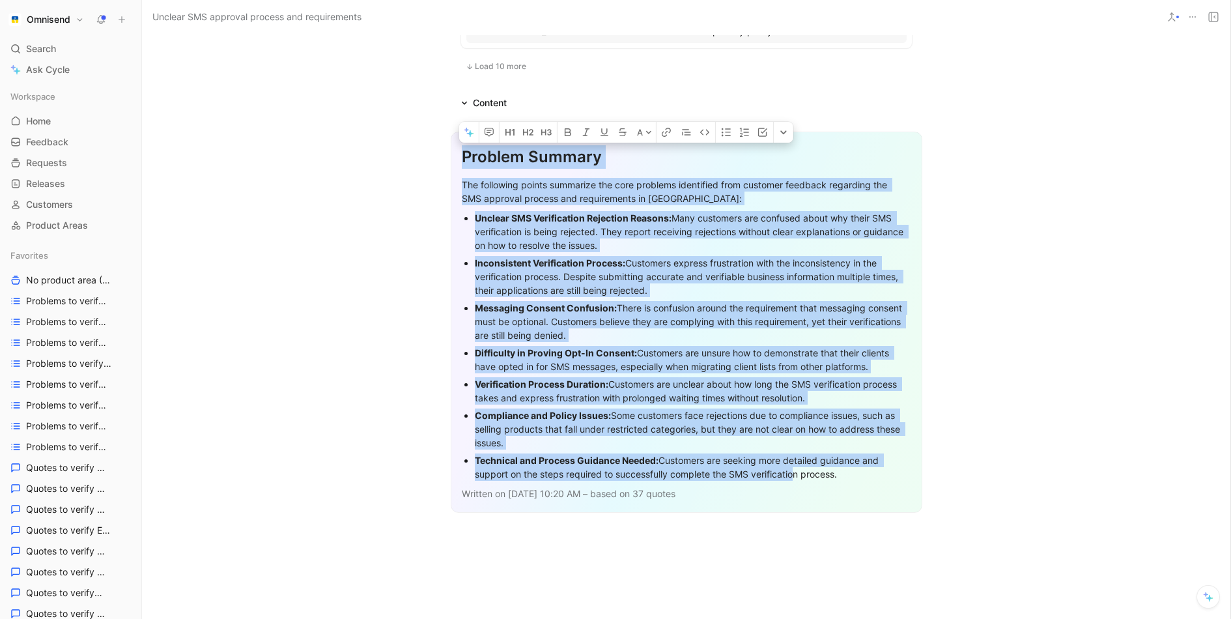
drag, startPoint x: 461, startPoint y: 181, endPoint x: 791, endPoint y: 494, distance: 455.3
click at [791, 494] on div "Problem Summary The following points summarize the core problems identified fro…" at bounding box center [687, 322] width 472 height 381
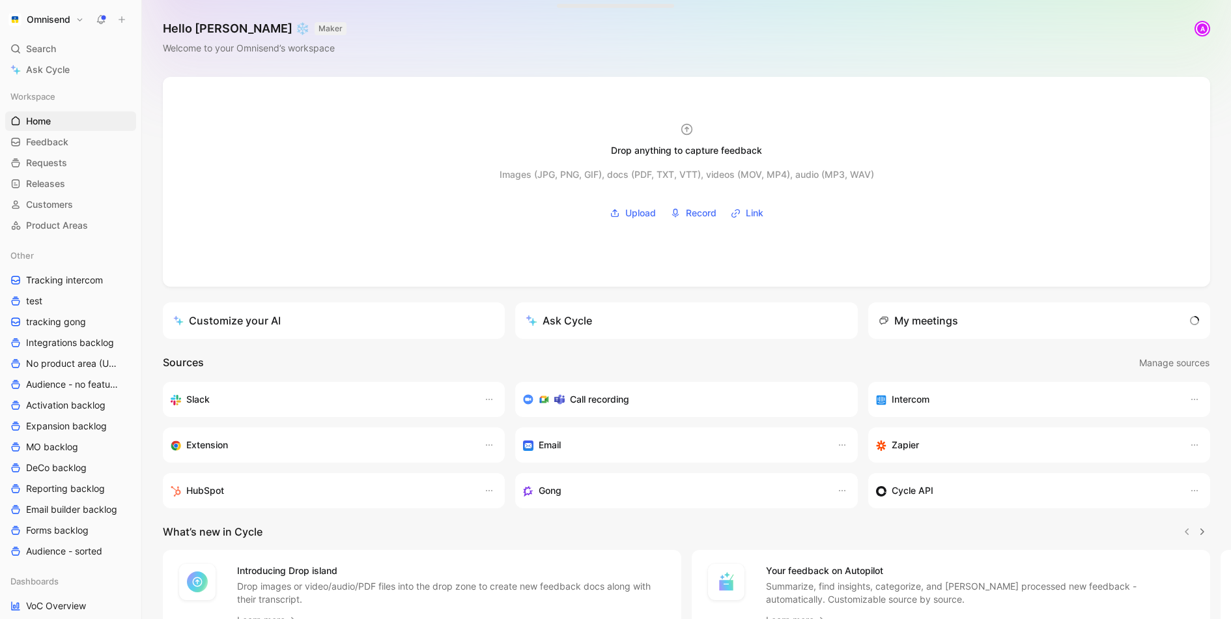
click at [61, 15] on h1 "Omnisend" at bounding box center [49, 20] width 44 height 12
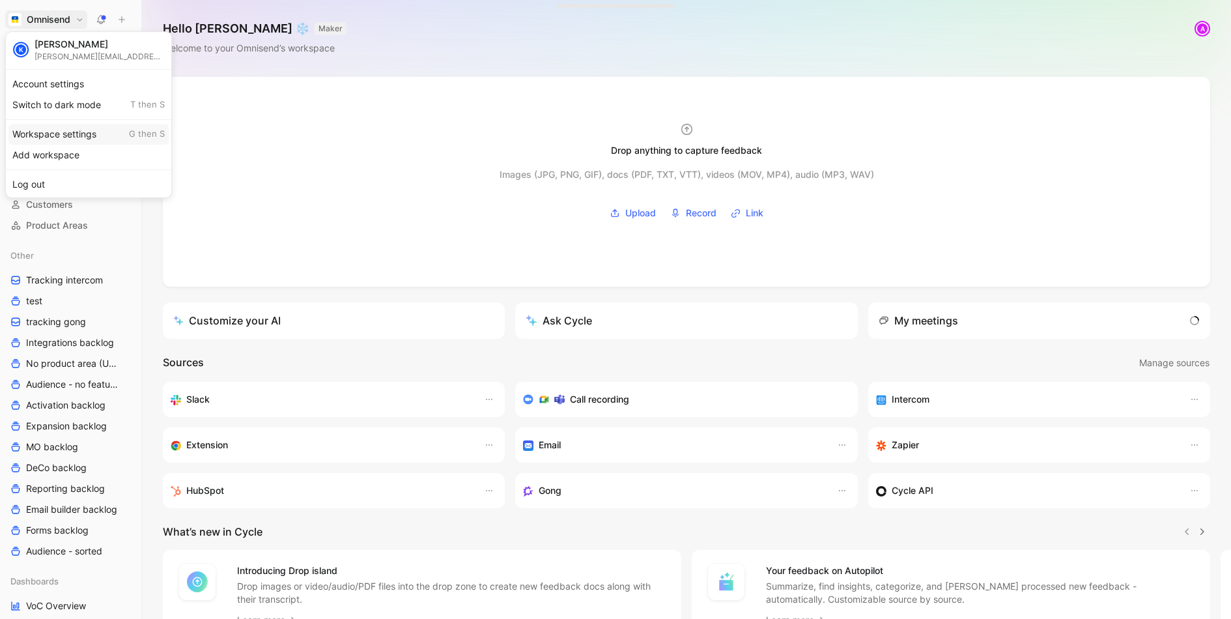
click at [108, 134] on div "Workspace settings G then S" at bounding box center [88, 134] width 160 height 21
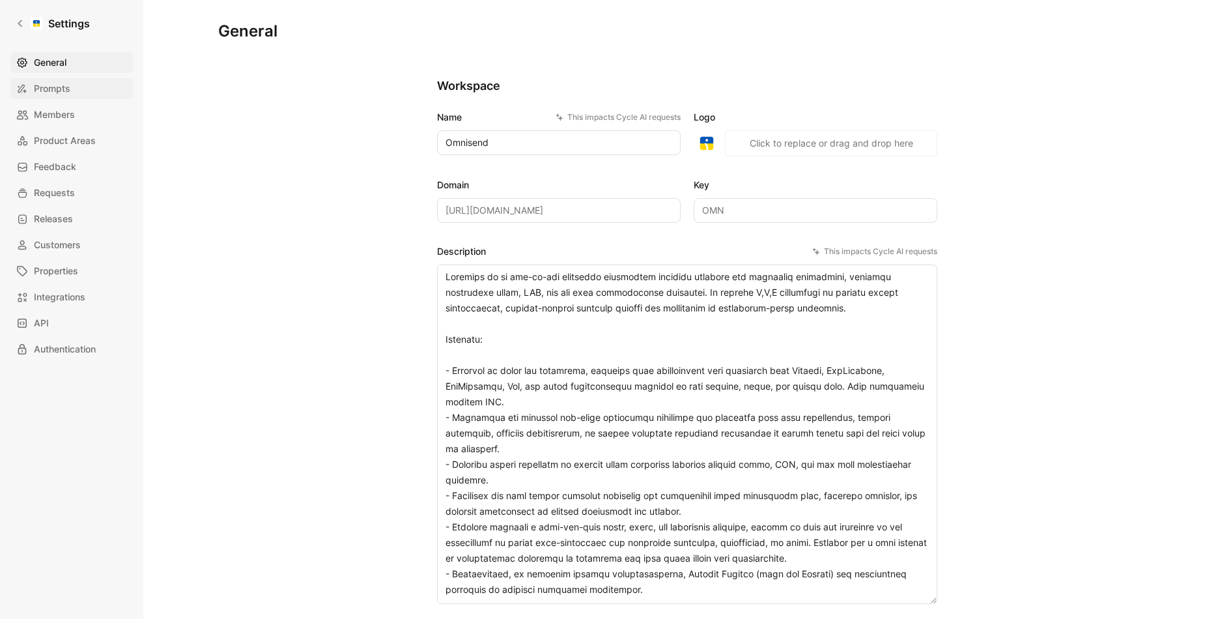
click at [74, 92] on link "Prompts" at bounding box center [71, 88] width 122 height 21
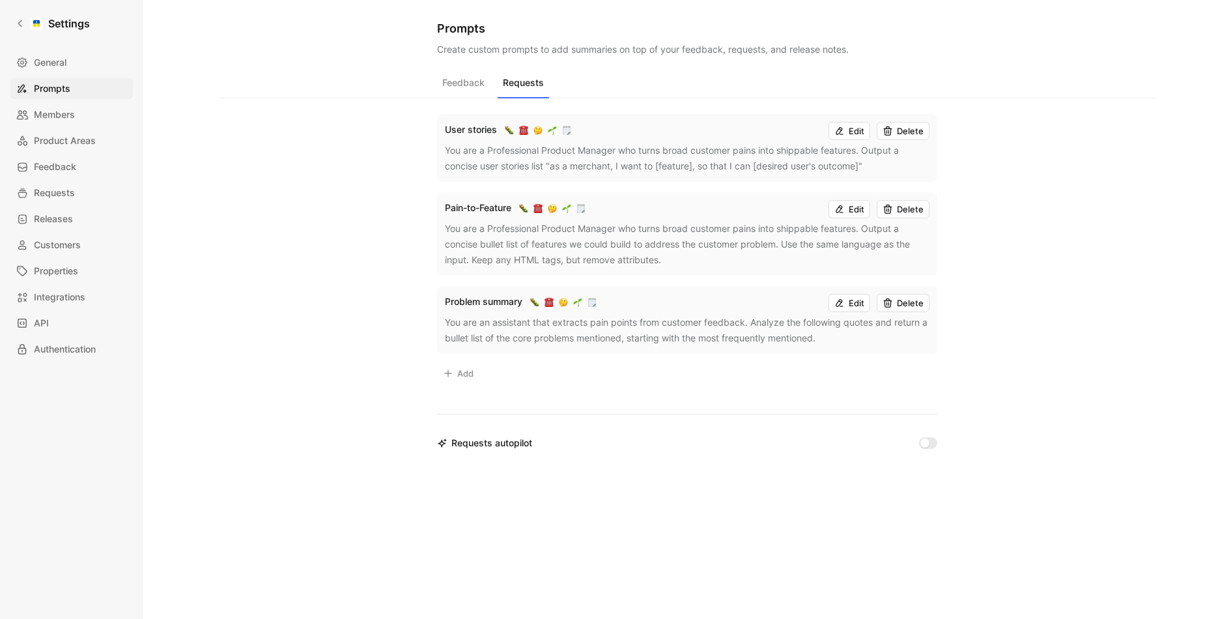
click at [510, 89] on button "Requests" at bounding box center [523, 86] width 51 height 25
click at [16, 7] on div "Settings General Prompts Members Product Areas Feedback Requests Releases Custo…" at bounding box center [71, 309] width 143 height 619
click at [16, 15] on link "Settings" at bounding box center [52, 23] width 85 height 26
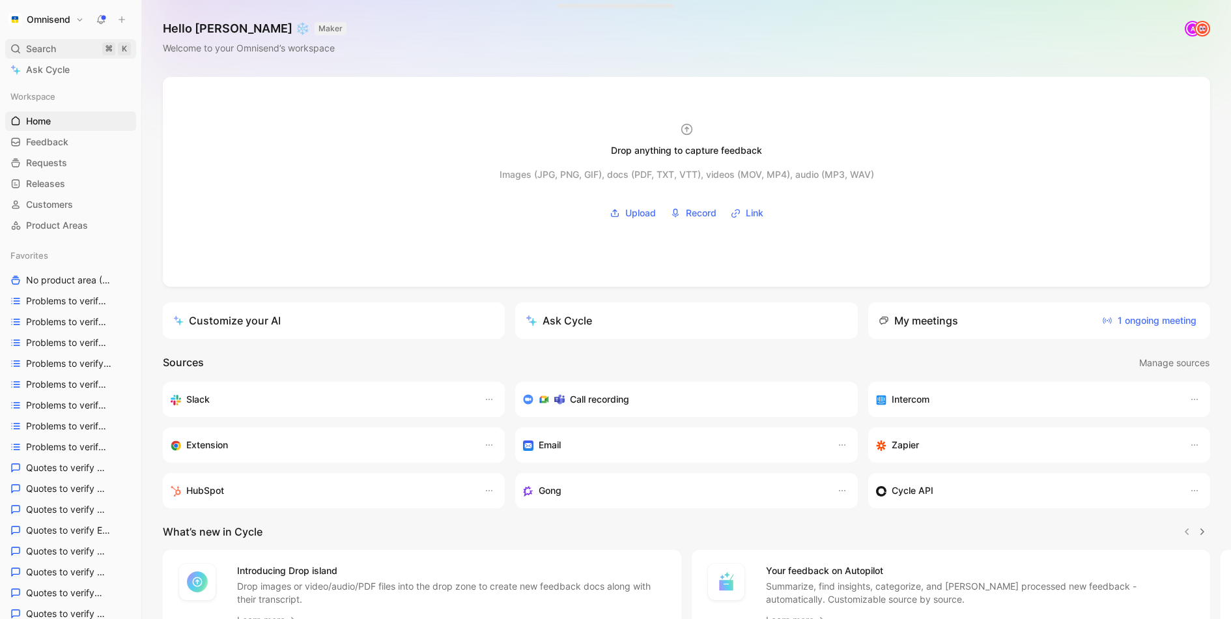
click at [27, 48] on span "Search" at bounding box center [41, 49] width 30 height 16
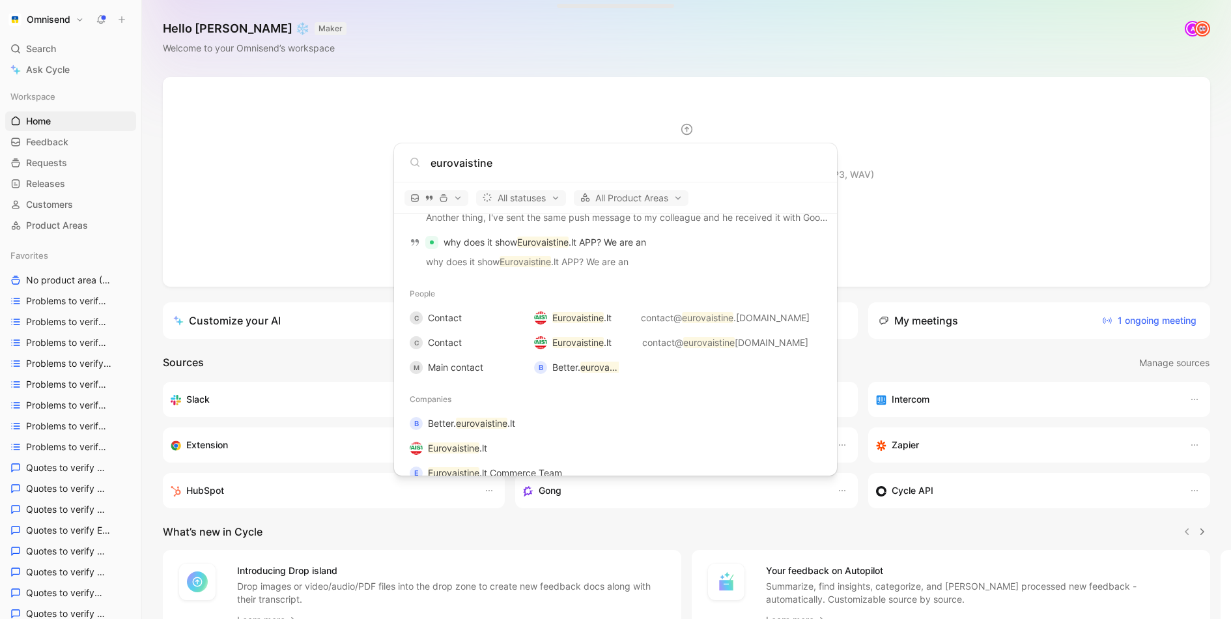
scroll to position [804, 0]
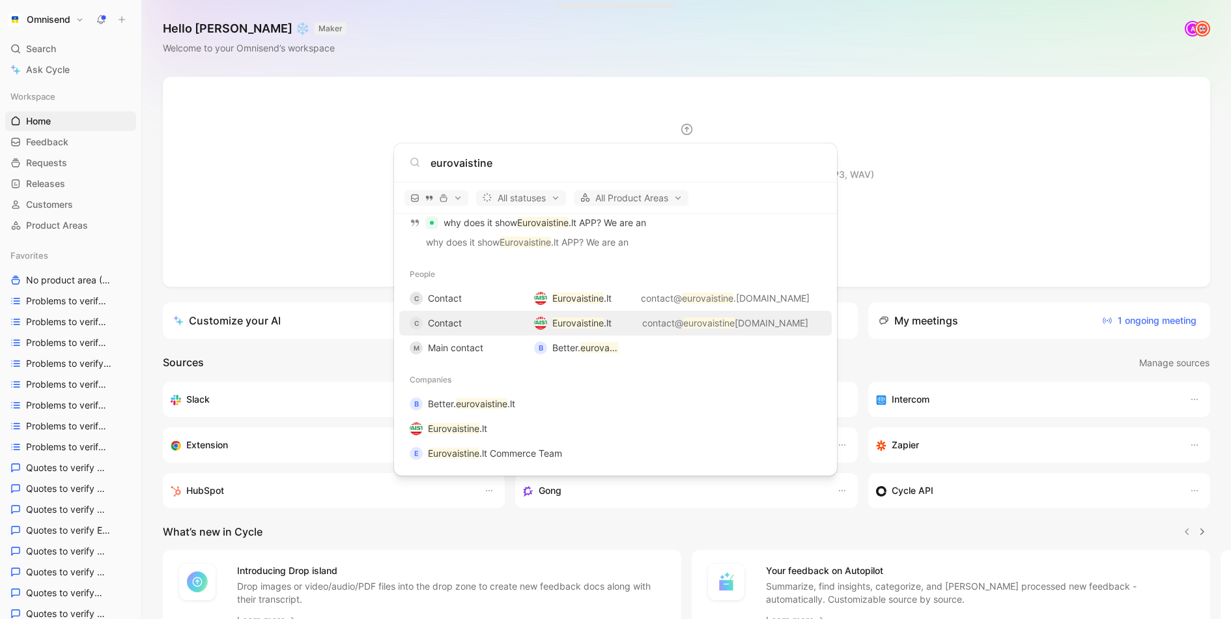
type input "eurovaistine"
click at [451, 325] on span "Contact" at bounding box center [445, 322] width 34 height 11
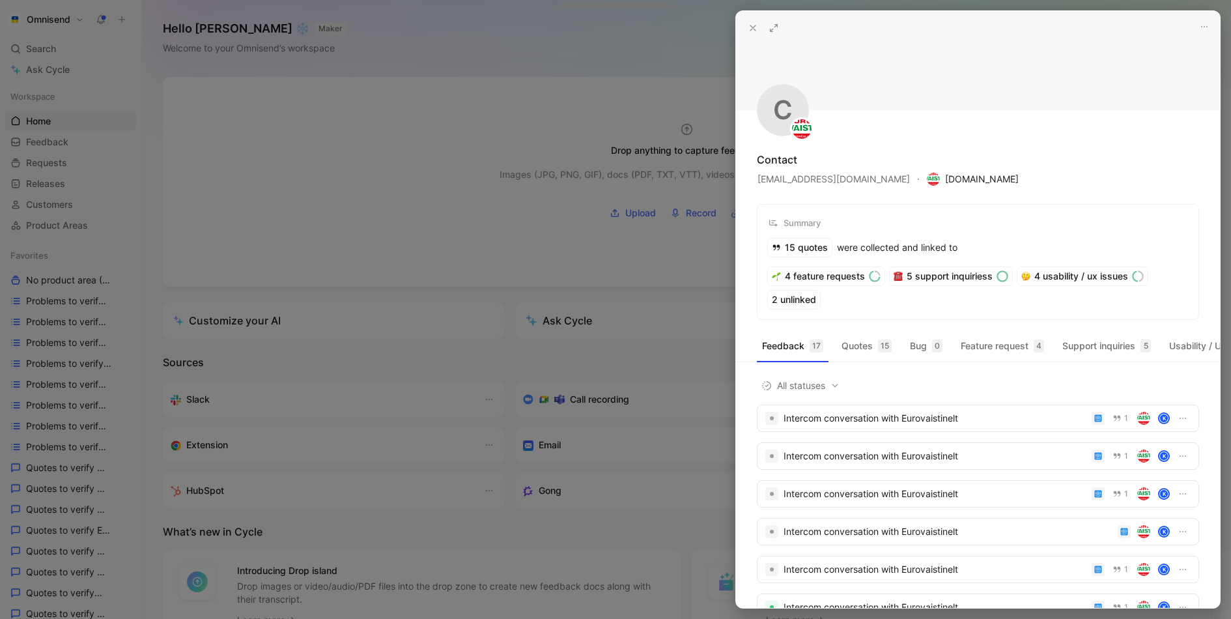
click at [927, 181] on span "Eurovaistine.lt" at bounding box center [973, 179] width 92 height 16
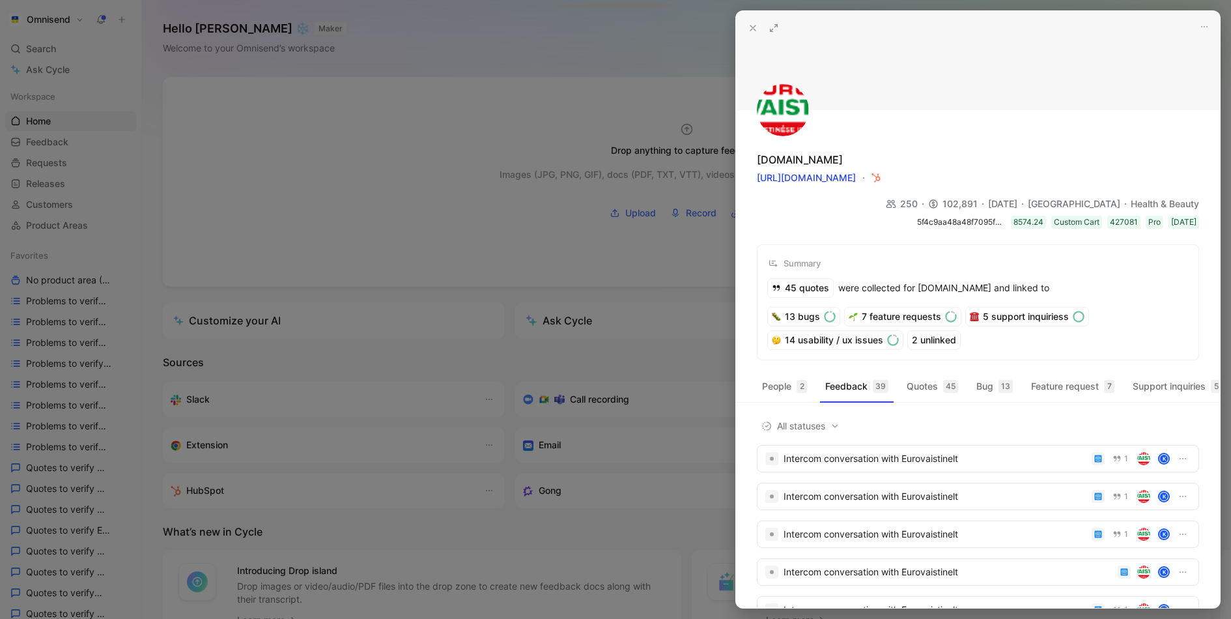
click at [493, 208] on div at bounding box center [615, 309] width 1231 height 619
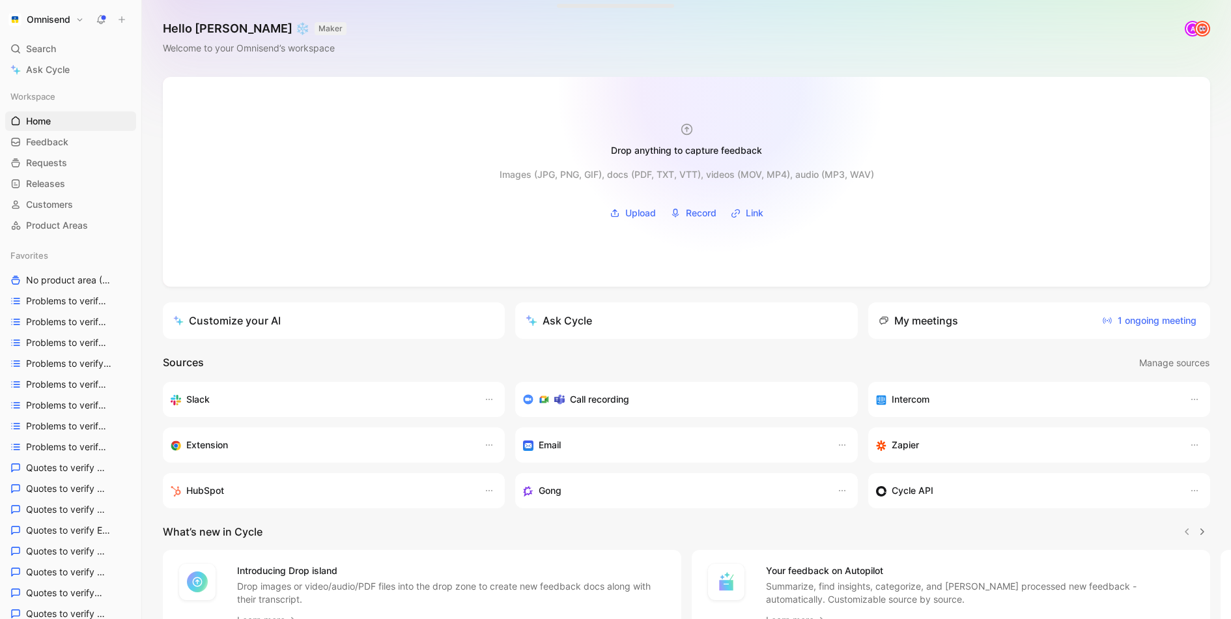
click at [720, 91] on div at bounding box center [686, 182] width 1047 height 210
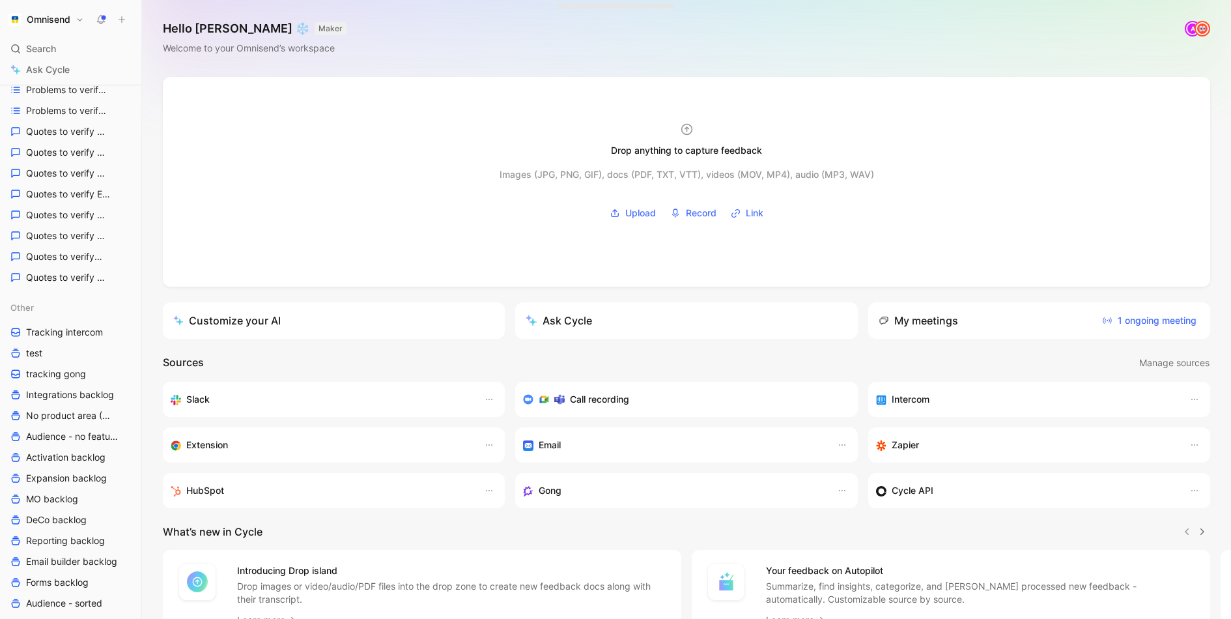
scroll to position [339, 0]
click at [1006, 50] on div "Hello Kasparas ❄️ MAKER Welcome to your Omnisend’s workspace A" at bounding box center [686, 38] width 1089 height 77
click at [891, 26] on div "Hello Kasparas ❄️ MAKER Welcome to your Omnisend’s workspace A" at bounding box center [686, 38] width 1089 height 77
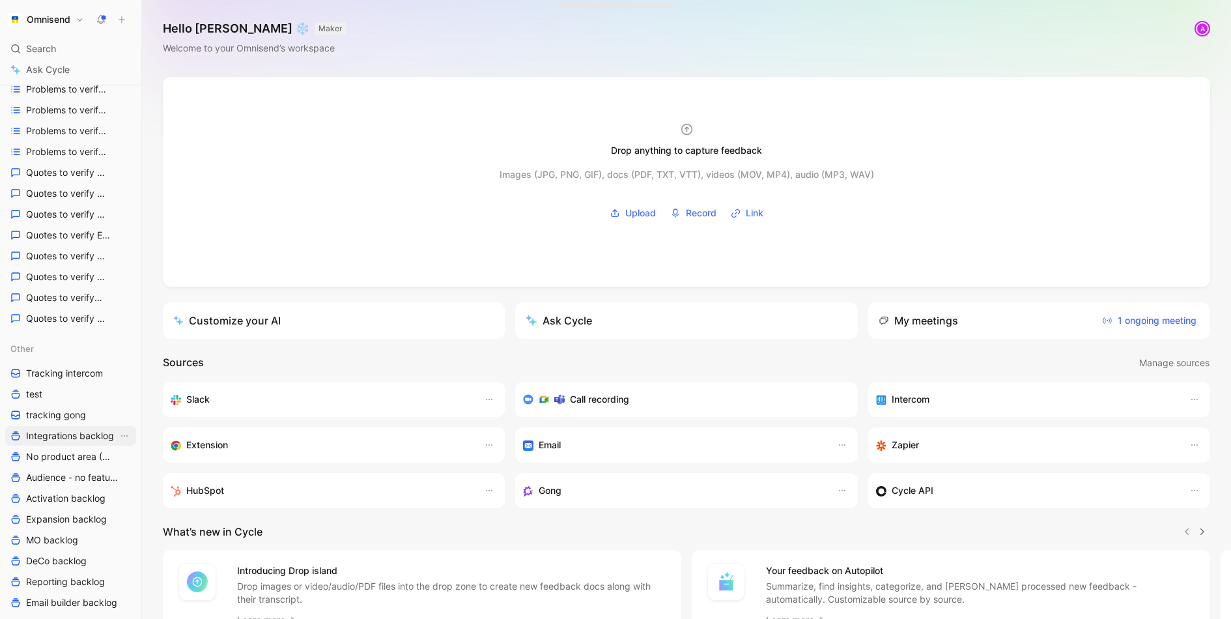
scroll to position [505, 0]
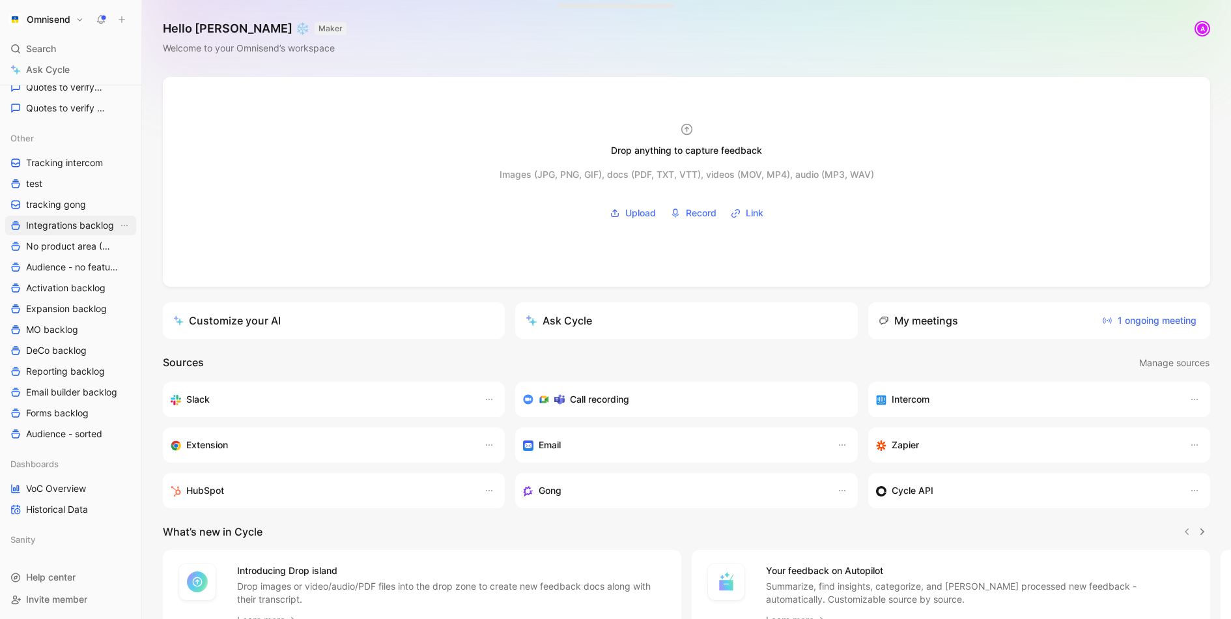
click at [69, 223] on span "Integrations backlog" at bounding box center [70, 225] width 88 height 13
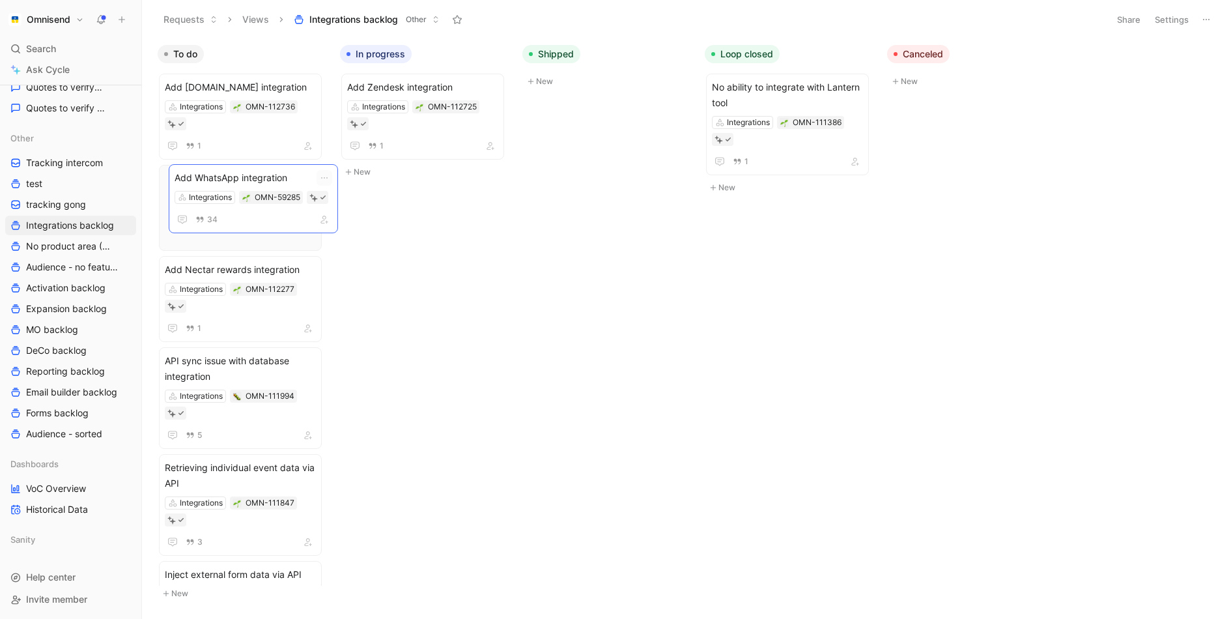
drag, startPoint x: 445, startPoint y: 176, endPoint x: 272, endPoint y: 176, distance: 172.6
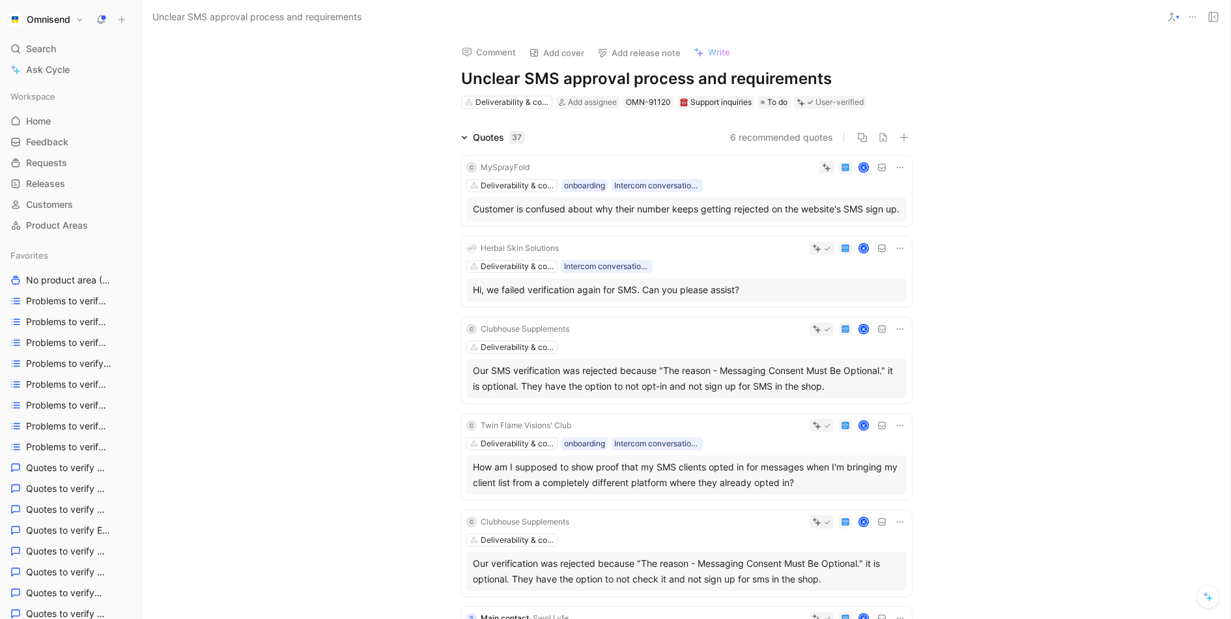
scroll to position [1030, 0]
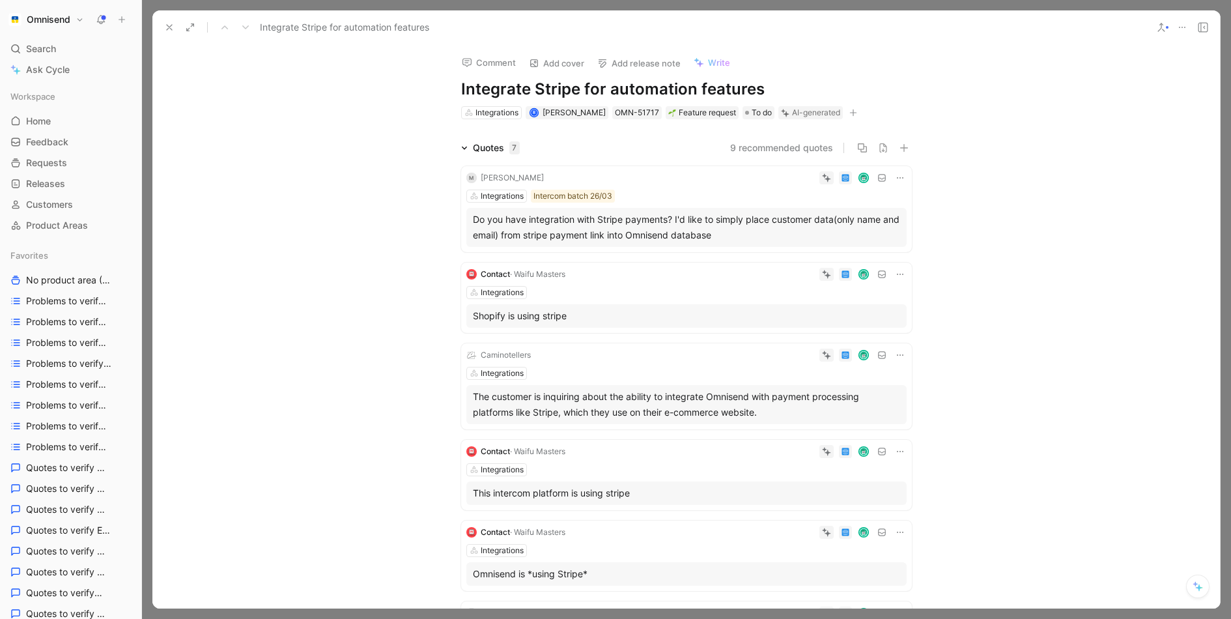
click at [165, 26] on icon at bounding box center [169, 27] width 10 height 10
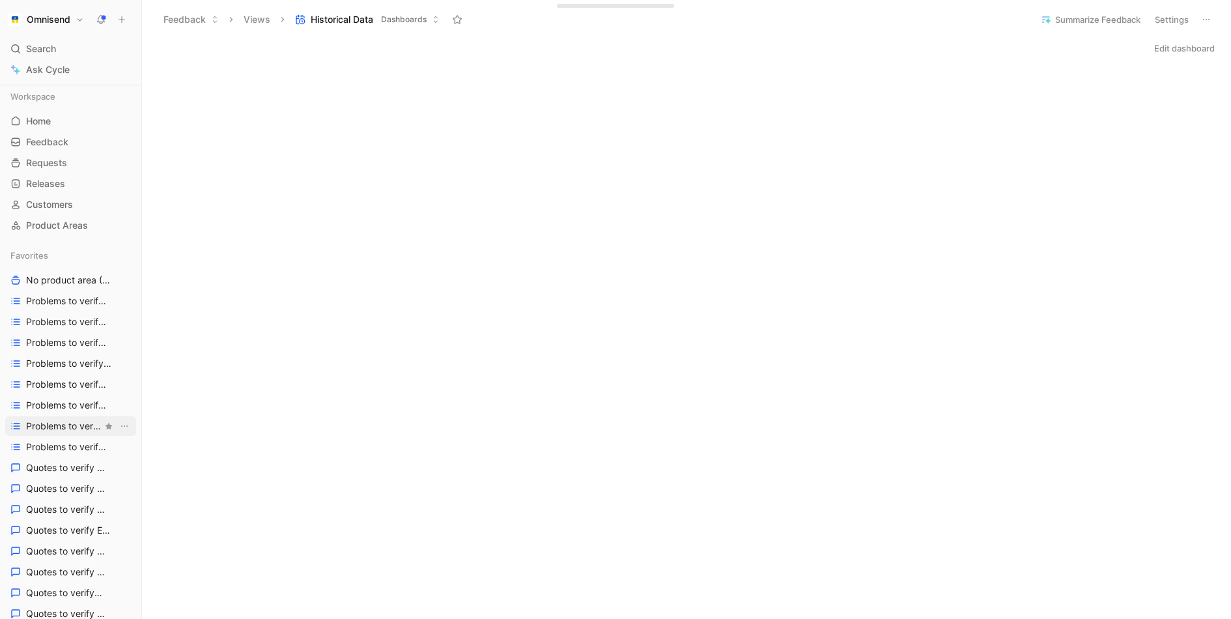
scroll to position [505, 0]
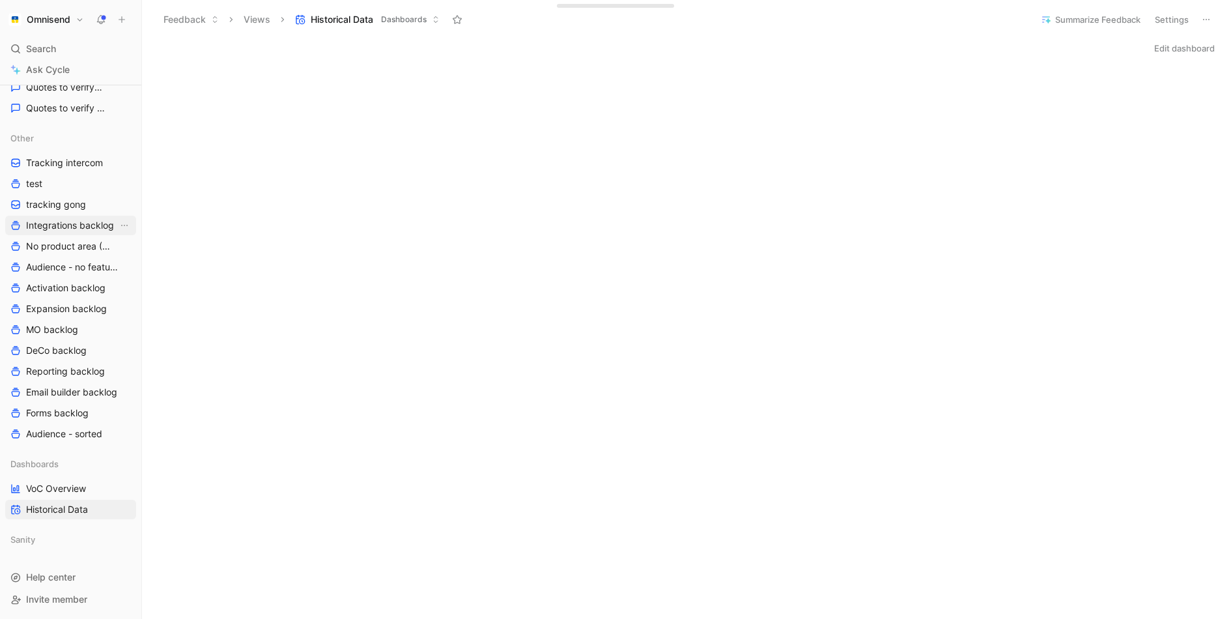
click at [78, 221] on span "Integrations backlog" at bounding box center [70, 225] width 88 height 13
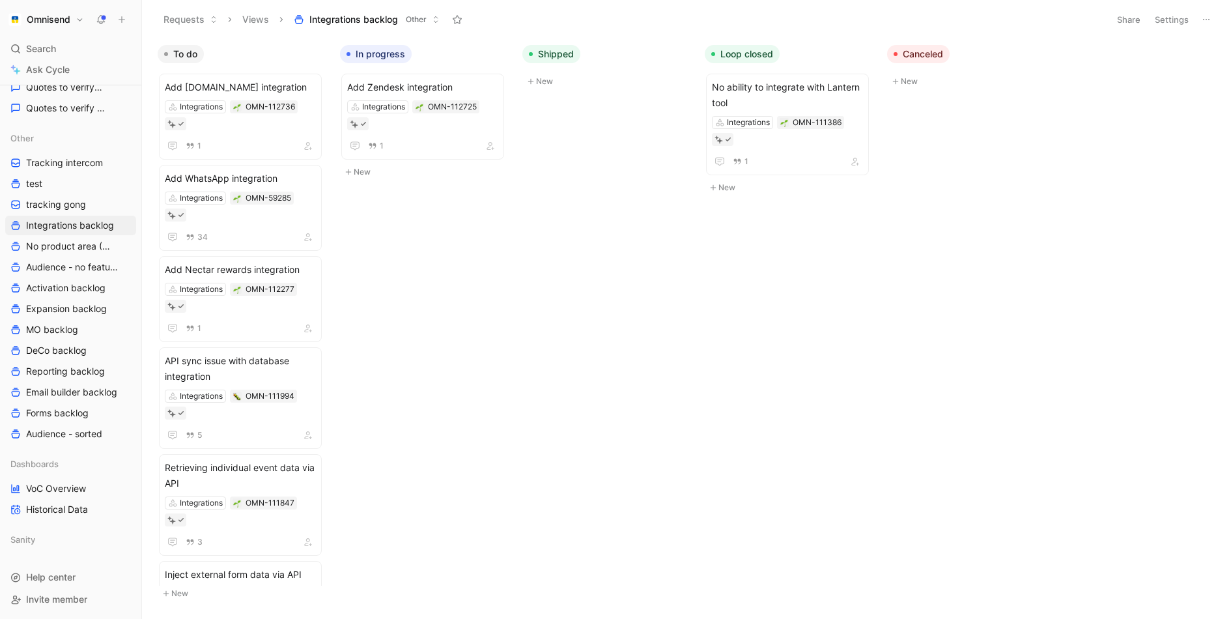
click at [1208, 23] on icon at bounding box center [1206, 19] width 10 height 10
click at [1168, 17] on button "Settings" at bounding box center [1172, 19] width 46 height 18
